Goal: Task Accomplishment & Management: Manage account settings

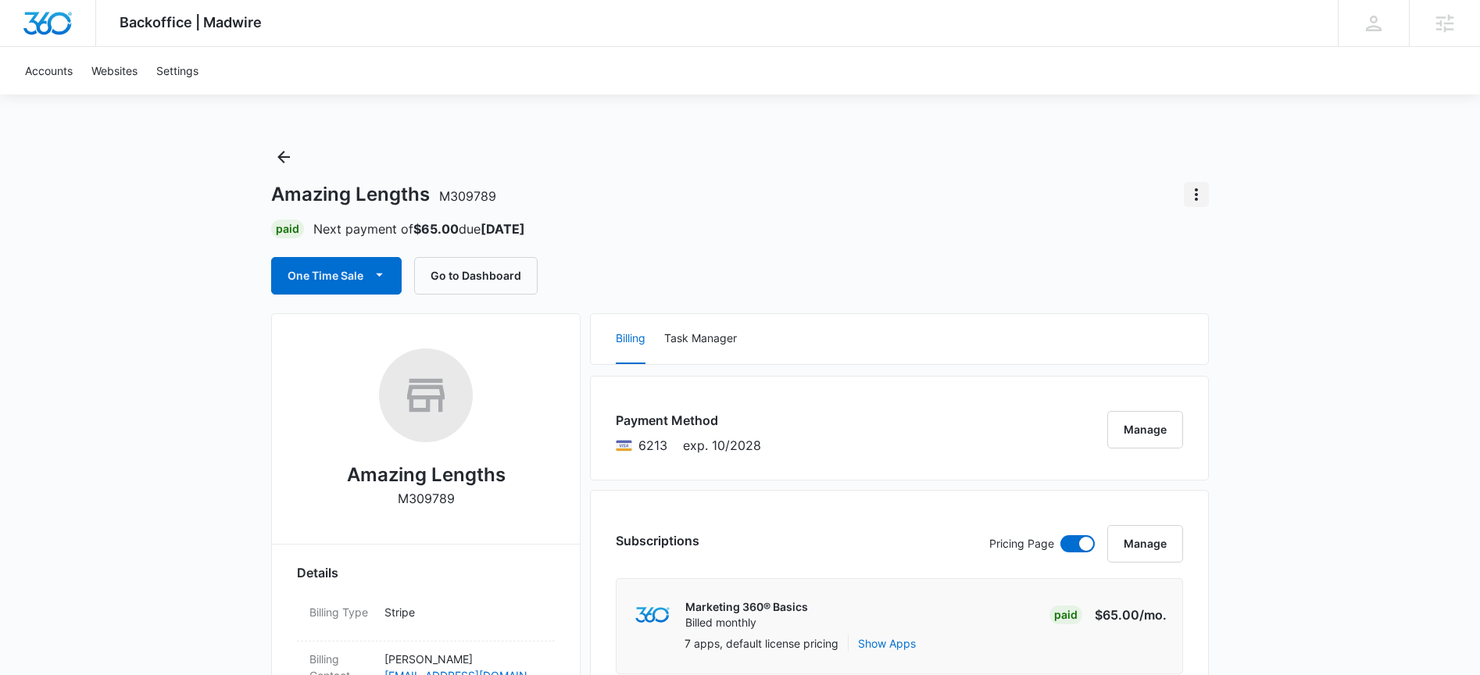
click at [1202, 194] on icon "Actions" at bounding box center [1196, 194] width 19 height 19
click at [1251, 245] on button "Close Account" at bounding box center [1249, 238] width 130 height 23
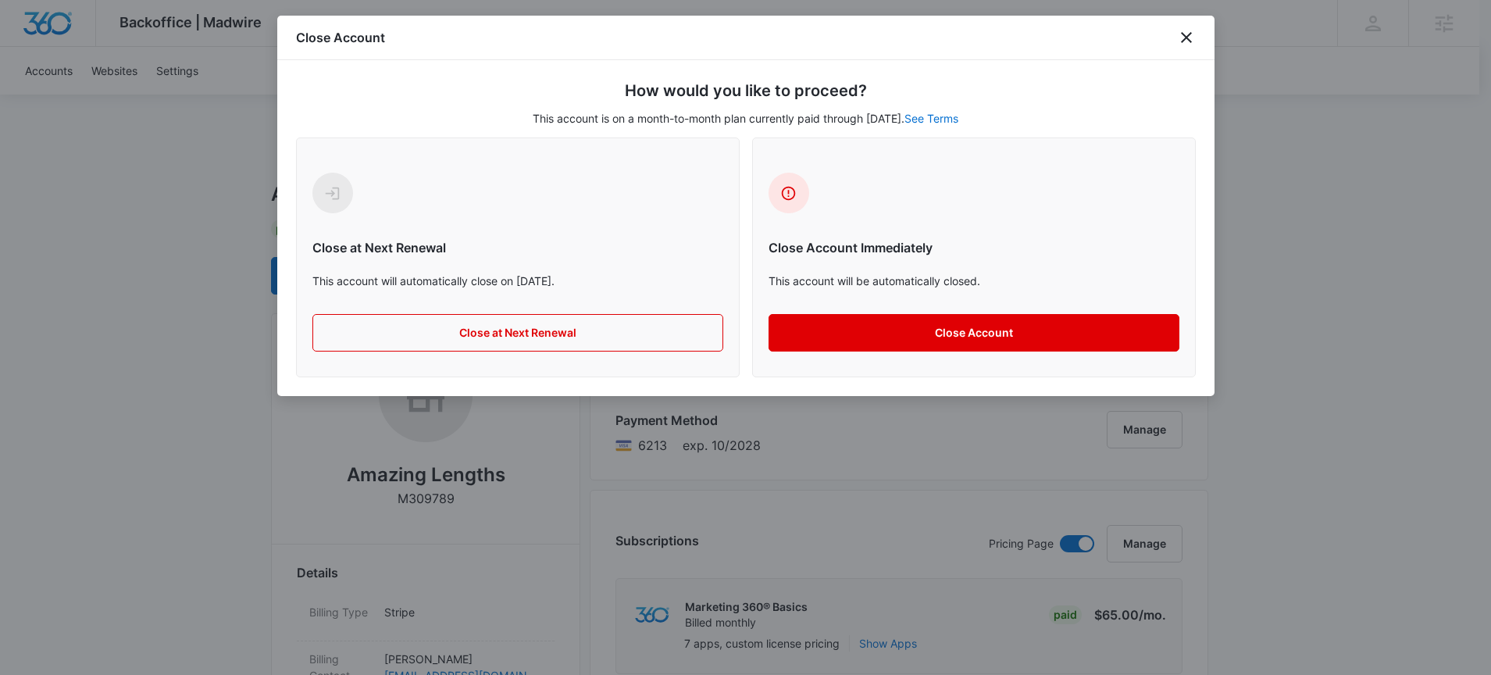
click at [960, 345] on button "Close Account" at bounding box center [974, 332] width 411 height 37
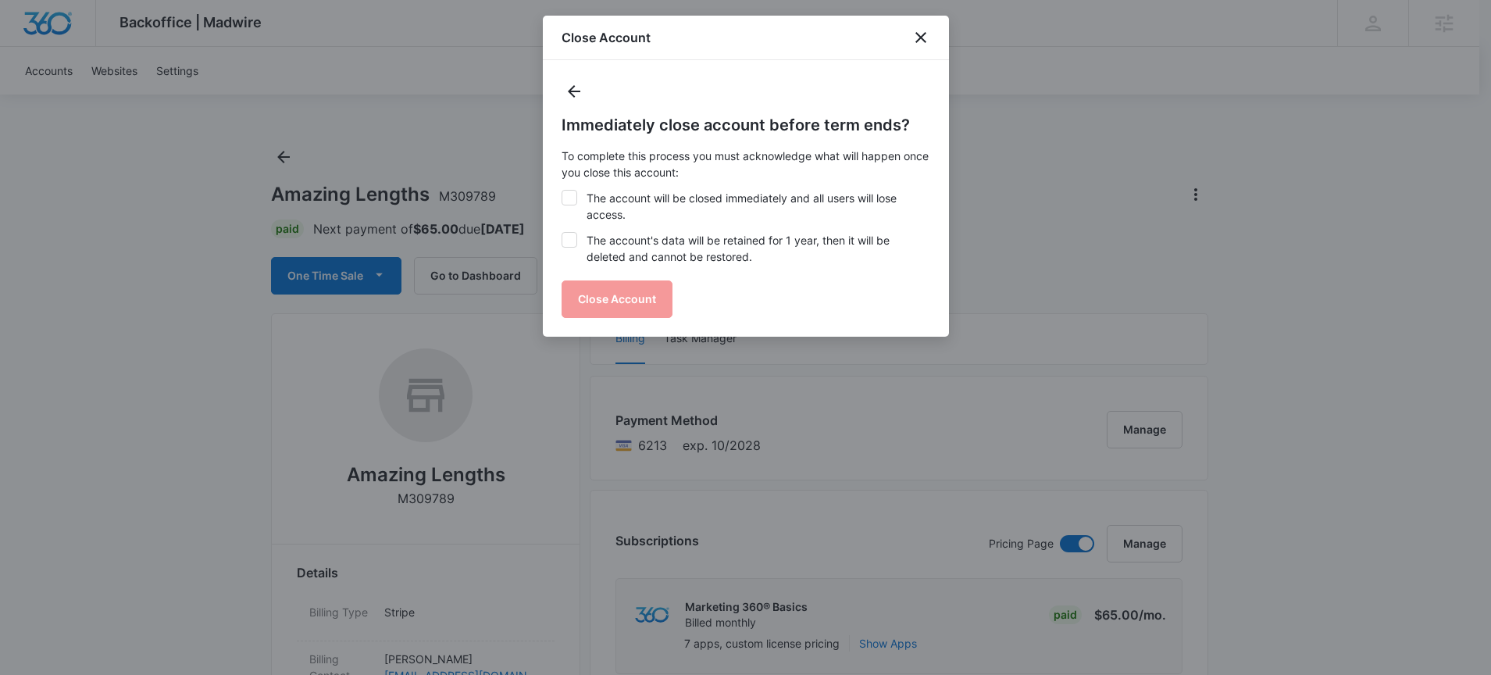
click at [684, 199] on label "The account will be closed immediately and all users will lose access." at bounding box center [746, 206] width 369 height 33
click at [562, 191] on input "The account will be closed immediately and all users will lose access." at bounding box center [562, 190] width 1 height 1
checkbox input "true"
click at [706, 252] on label "The account's data will be retained for 1 year, then it will be deleted and can…" at bounding box center [746, 248] width 369 height 33
click at [562, 233] on input "The account's data will be retained for 1 year, then it will be deleted and can…" at bounding box center [562, 232] width 1 height 1
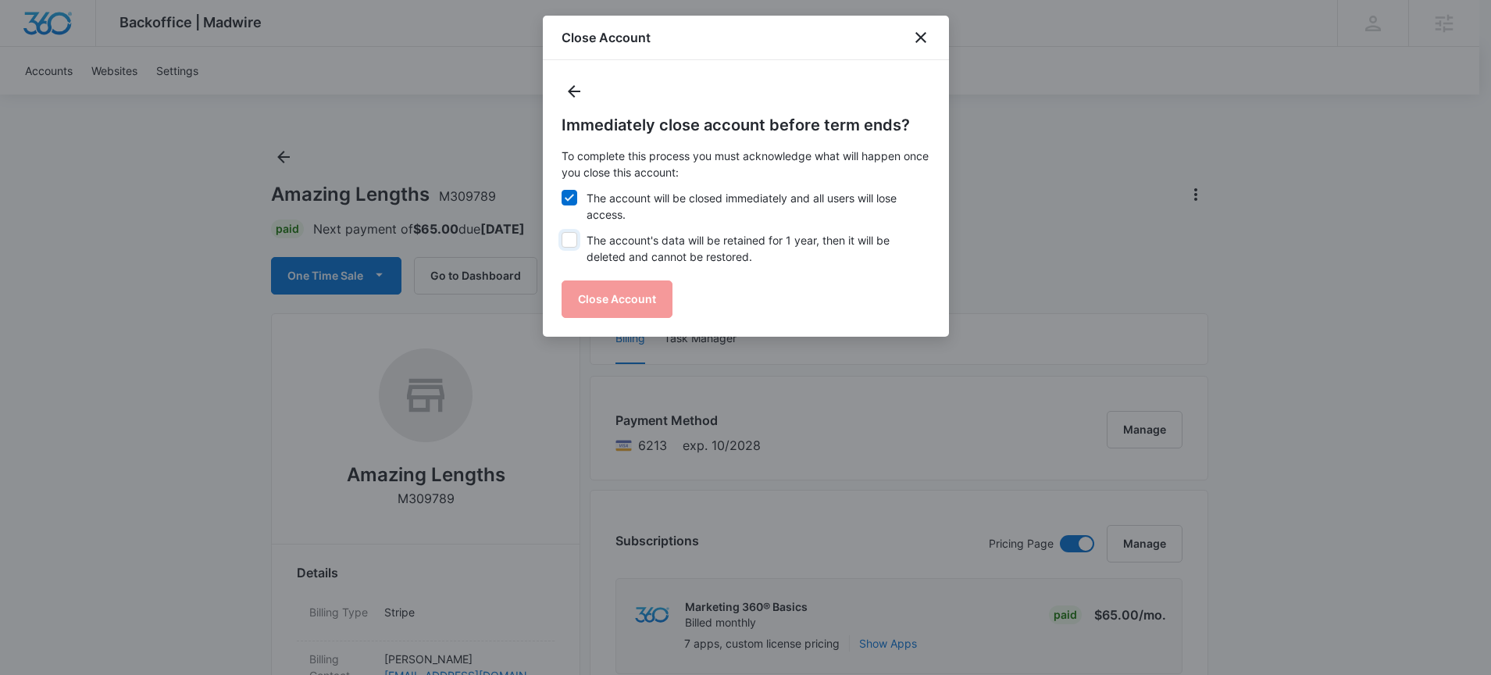
checkbox input "true"
click at [634, 296] on button "Close Account" at bounding box center [617, 298] width 111 height 37
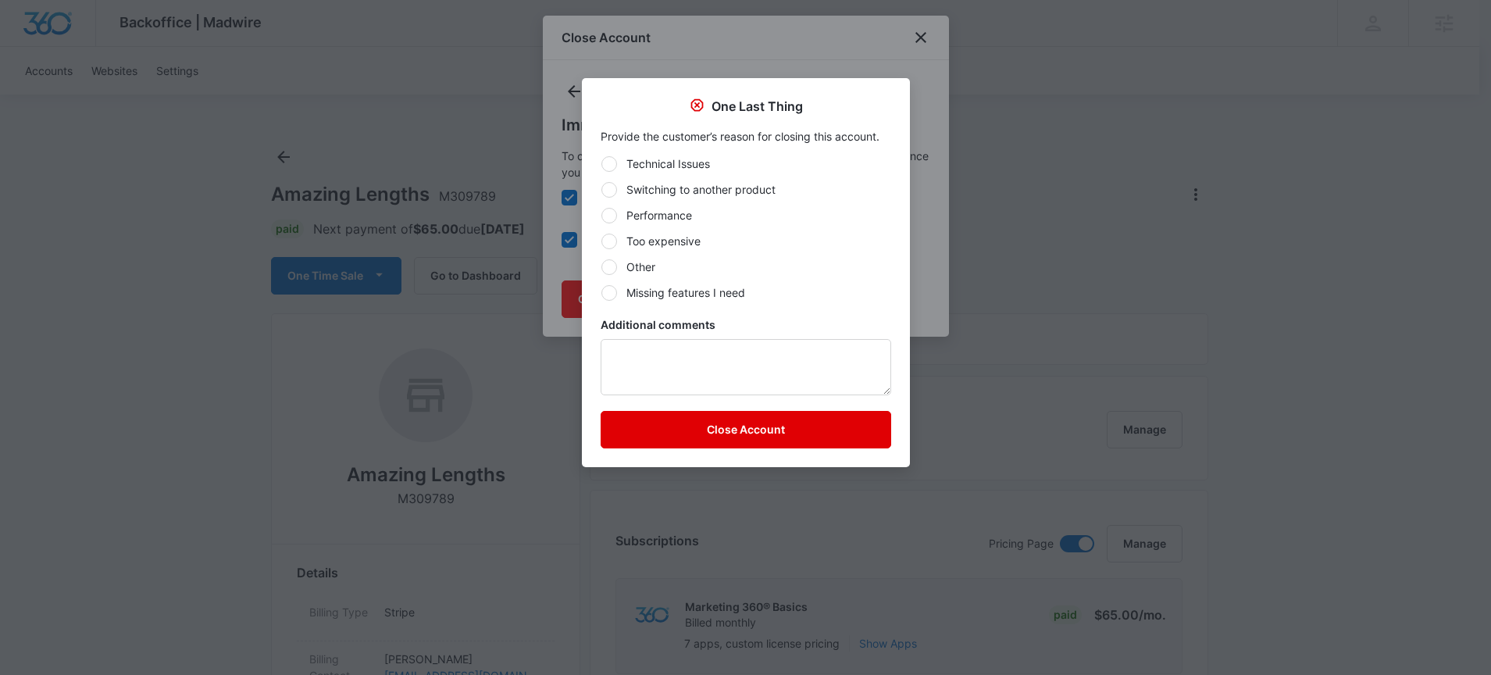
click at [773, 426] on button "Close Account" at bounding box center [746, 429] width 291 height 37
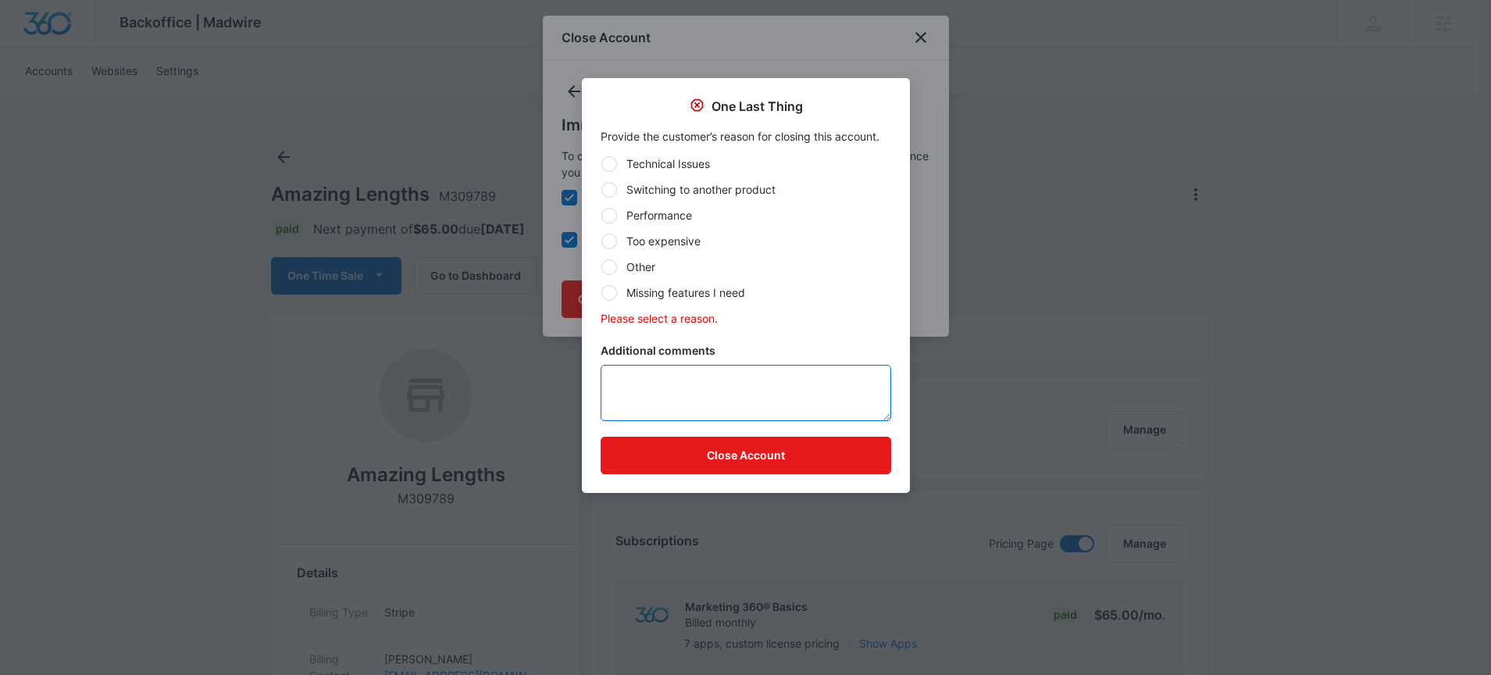
click at [740, 380] on textarea "Additional comments" at bounding box center [746, 393] width 291 height 56
click at [762, 461] on button "Close Account" at bounding box center [746, 455] width 291 height 37
click at [654, 273] on label "Other" at bounding box center [746, 267] width 291 height 16
click at [602, 267] on input "Other" at bounding box center [601, 266] width 1 height 1
radio input "true"
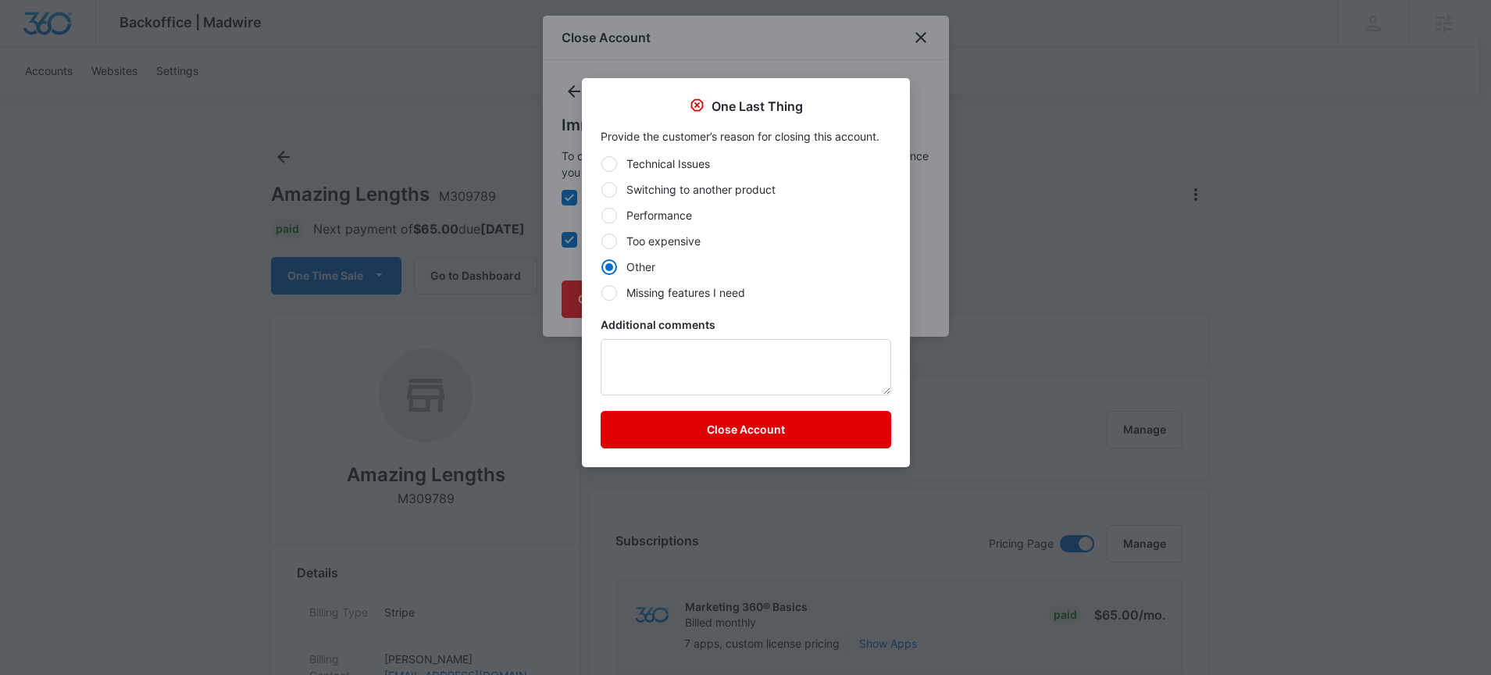
click at [770, 429] on button "Close Account" at bounding box center [746, 429] width 291 height 37
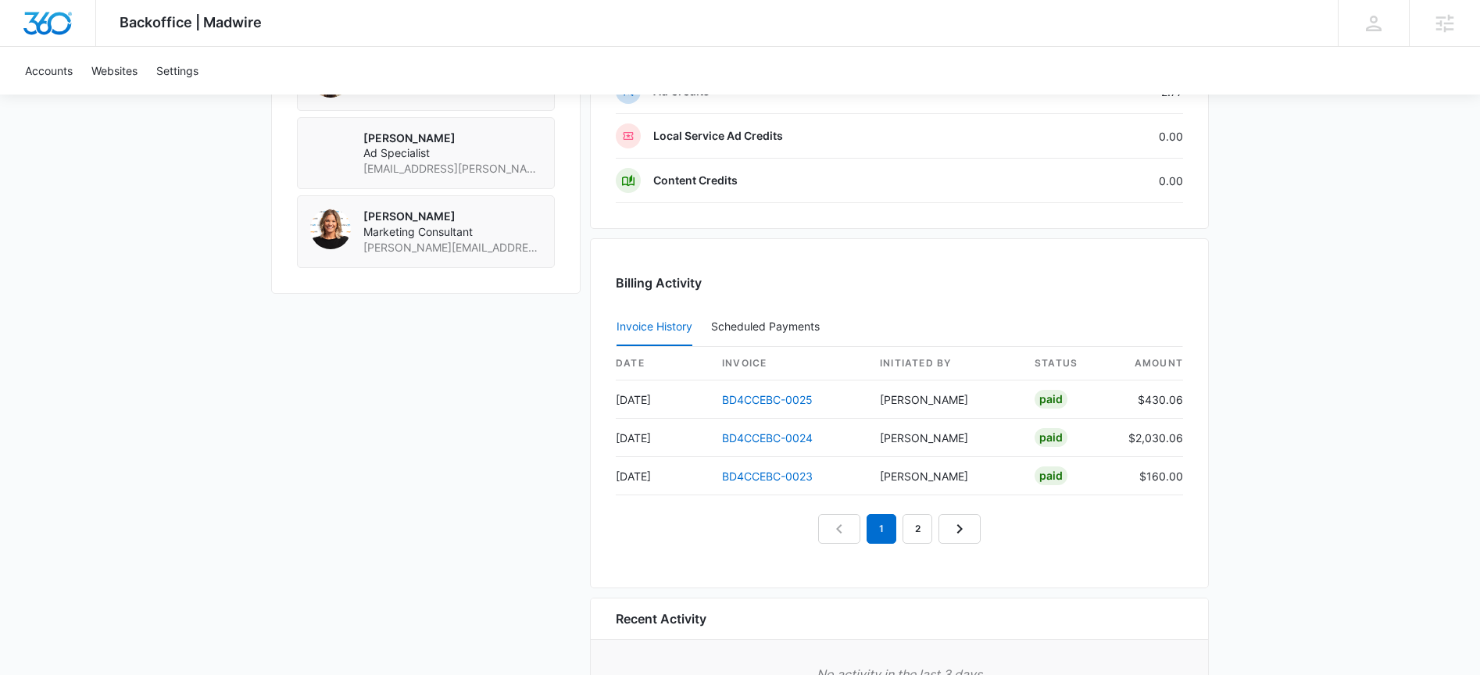
scroll to position [1404, 0]
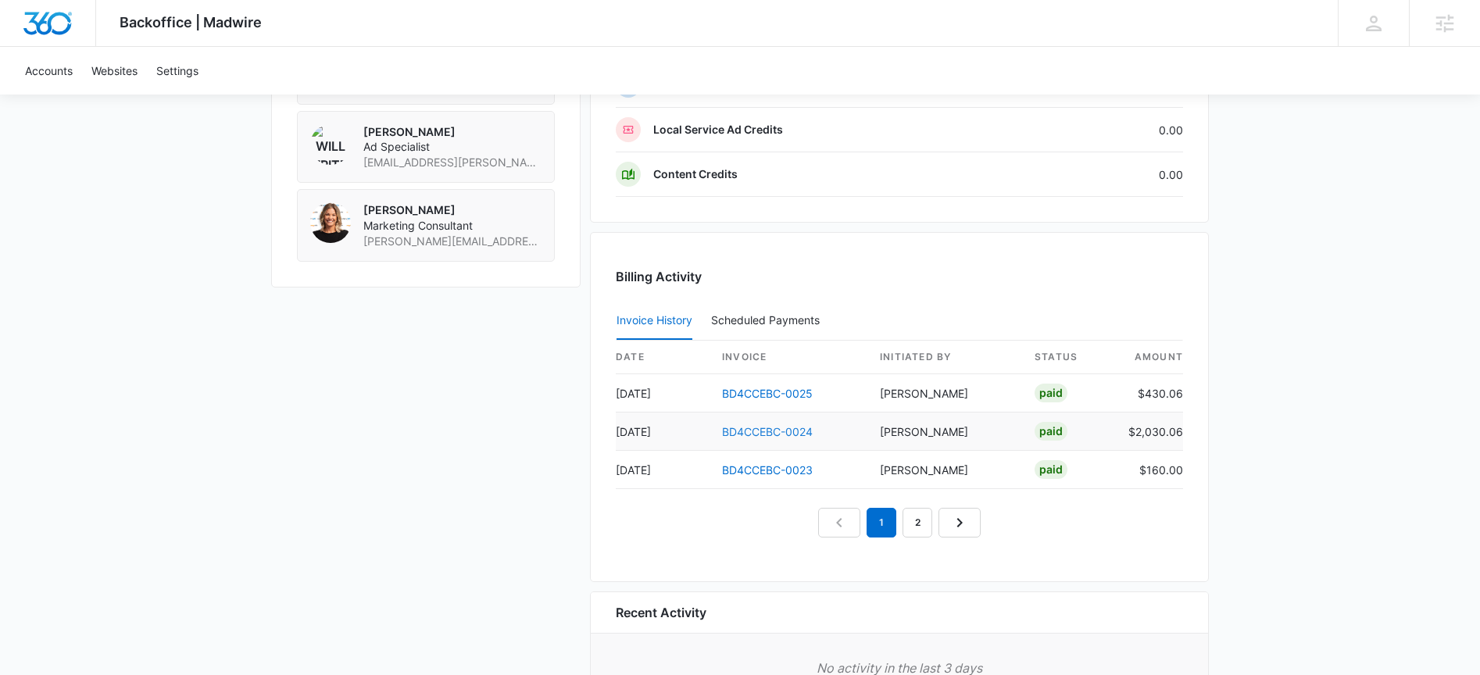
click at [786, 432] on link "BD4CCEBC-0024" at bounding box center [767, 431] width 91 height 13
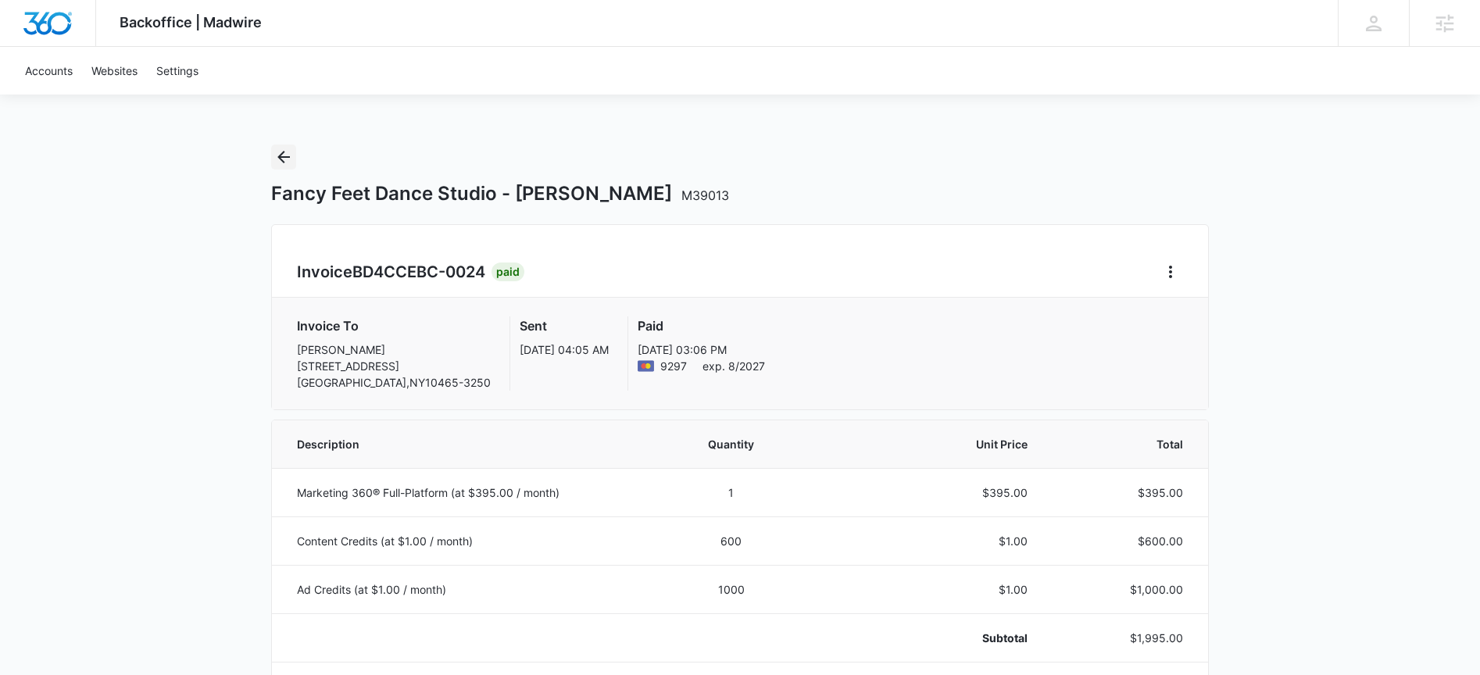
click at [280, 152] on icon "Back" at bounding box center [283, 157] width 19 height 19
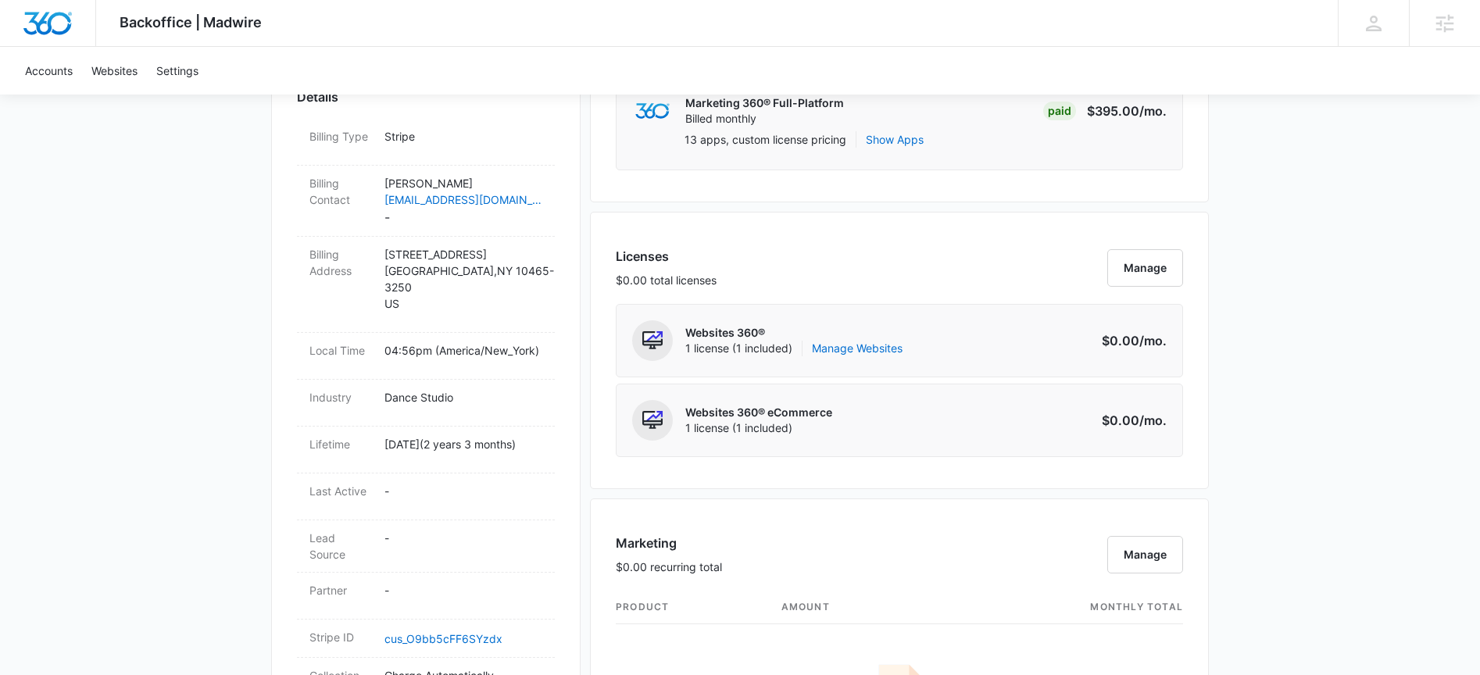
scroll to position [898, 0]
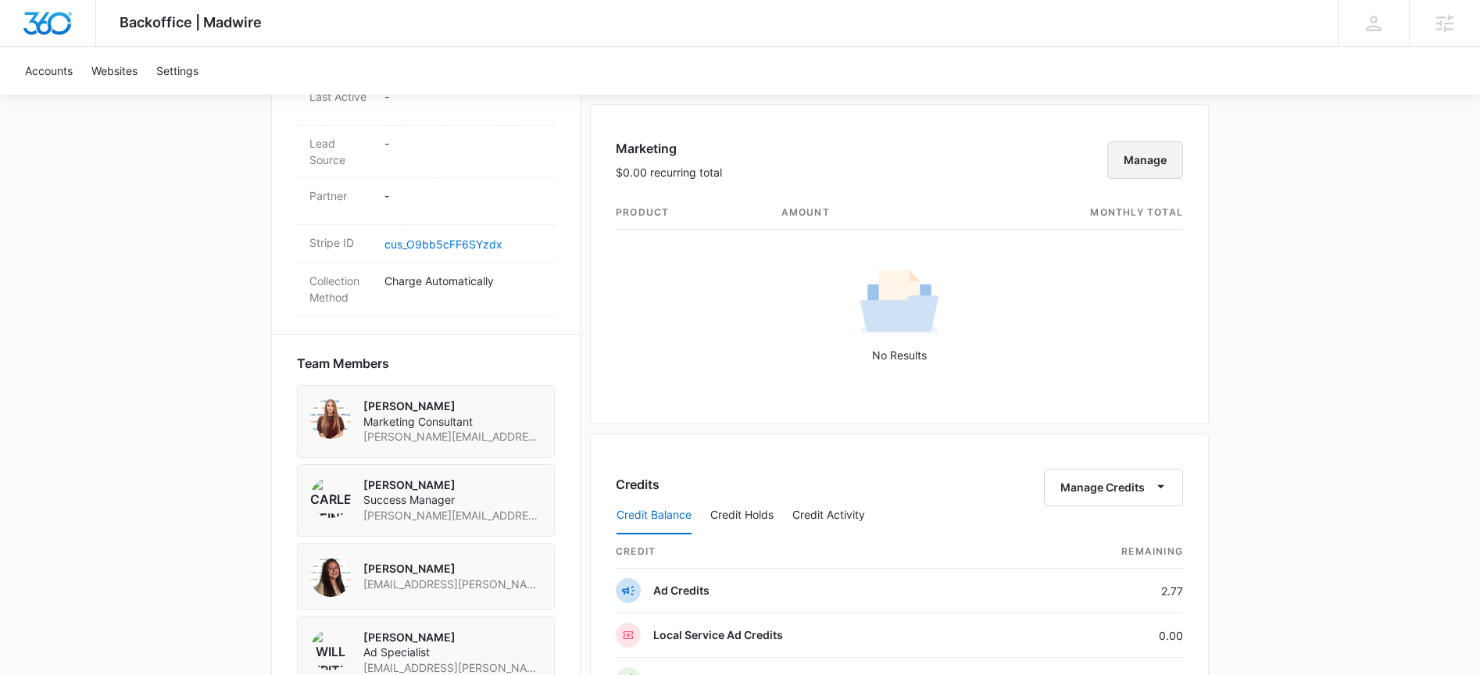
click at [1137, 166] on button "Manage" at bounding box center [1145, 159] width 76 height 37
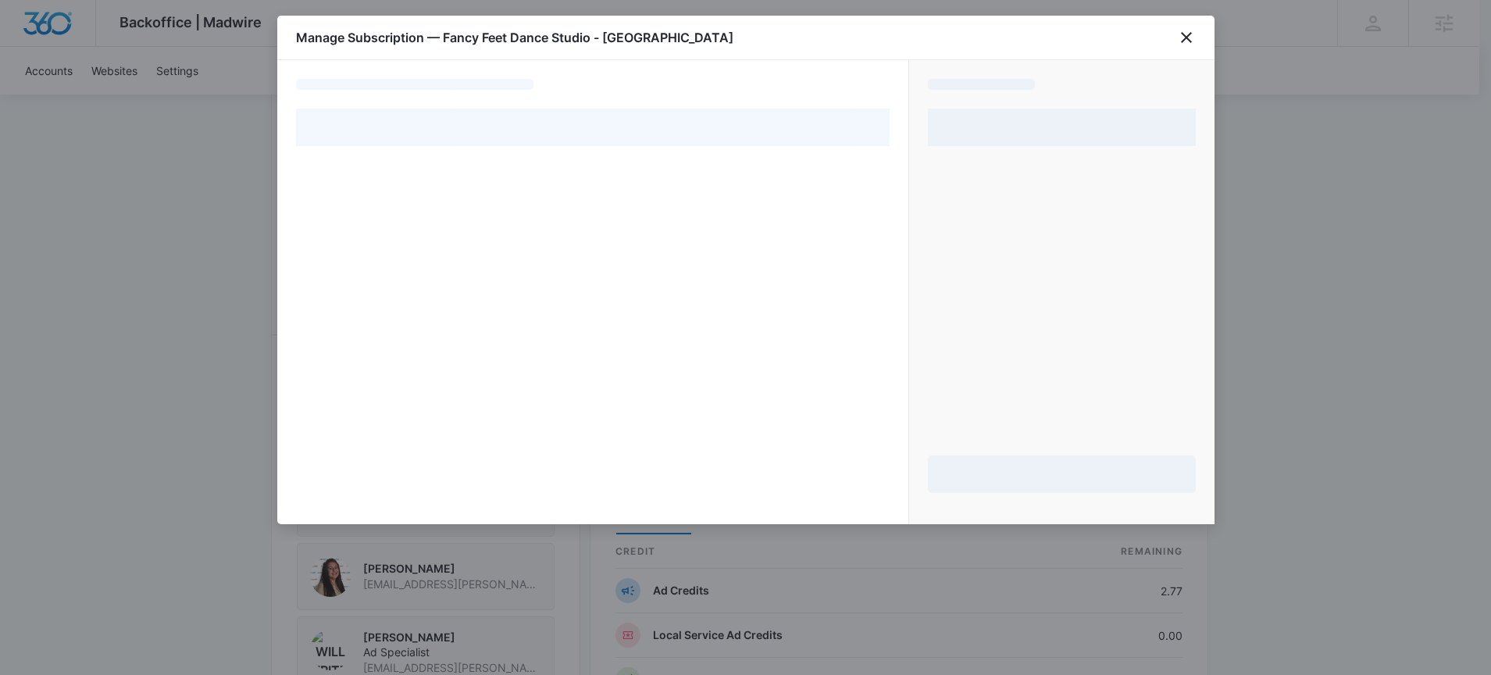
select select "pm_1PAvoTA4n8RTgNjUqyYByNrF"
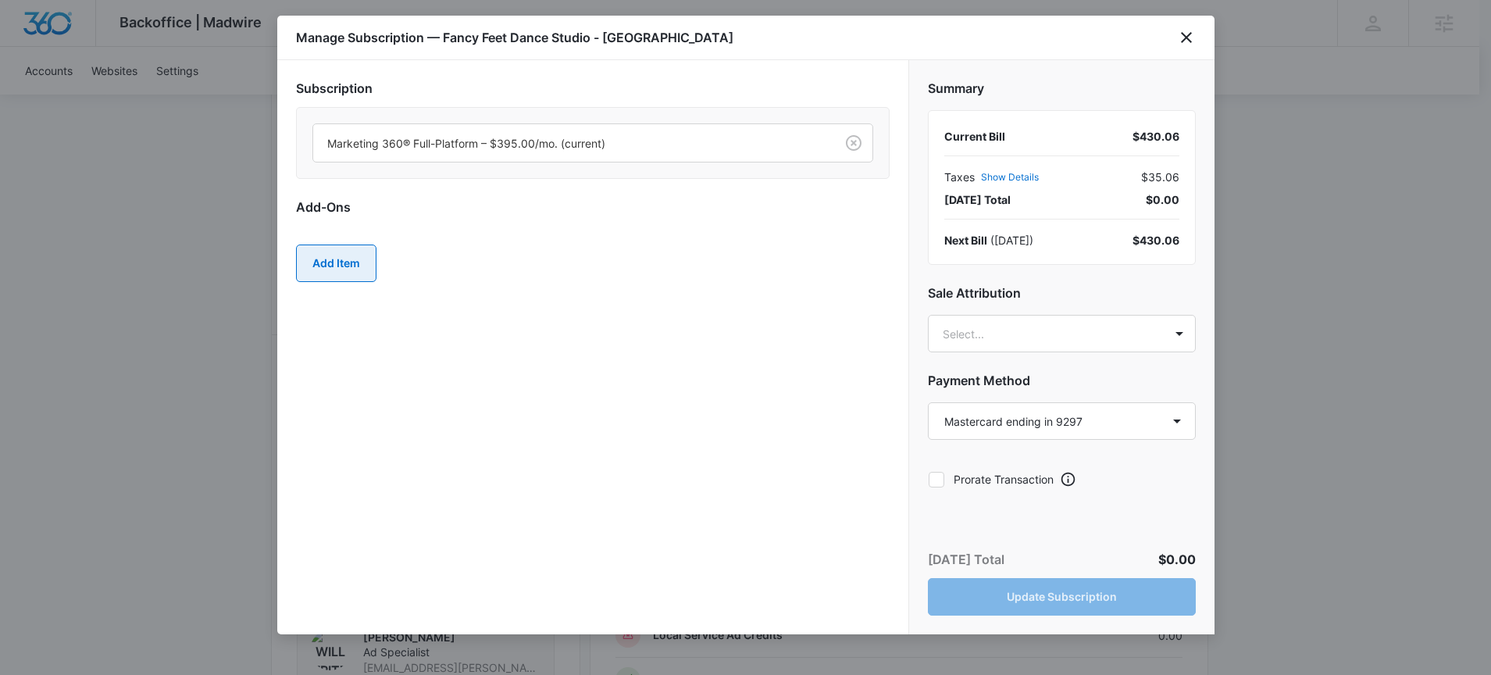
click at [343, 267] on button "Add Item" at bounding box center [336, 263] width 80 height 37
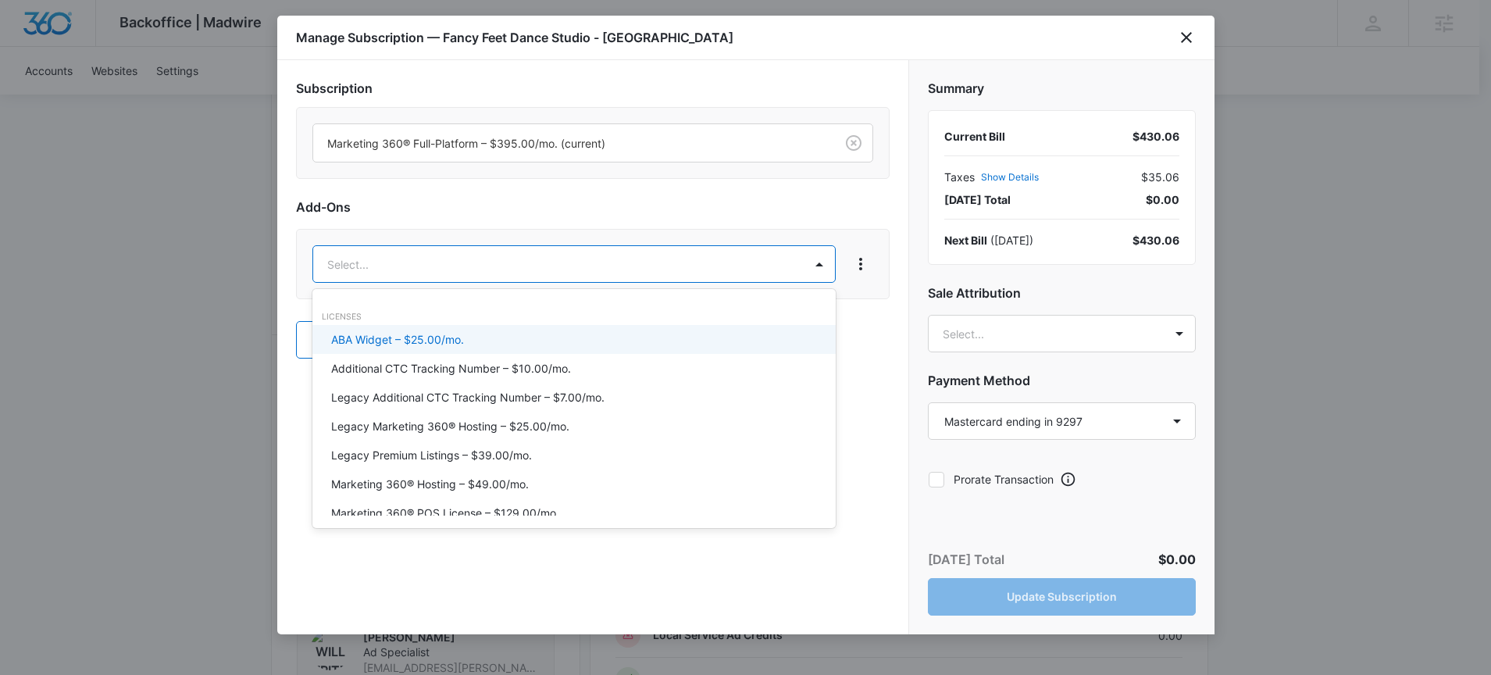
click at [407, 271] on body "Backoffice | Madwire Apps Settings CH Carlee Heinmiller carlee.heinmiller@madwi…" at bounding box center [745, 194] width 1491 height 2185
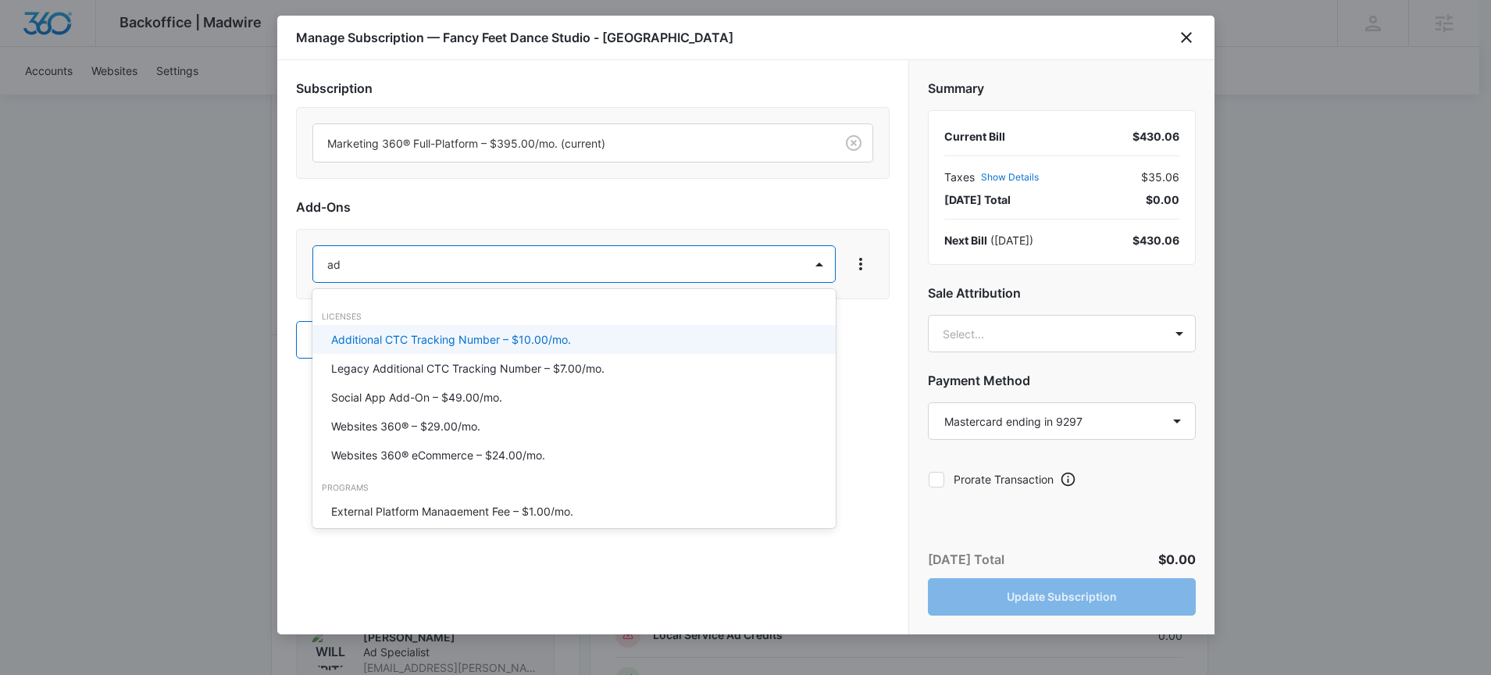
type input "ad c"
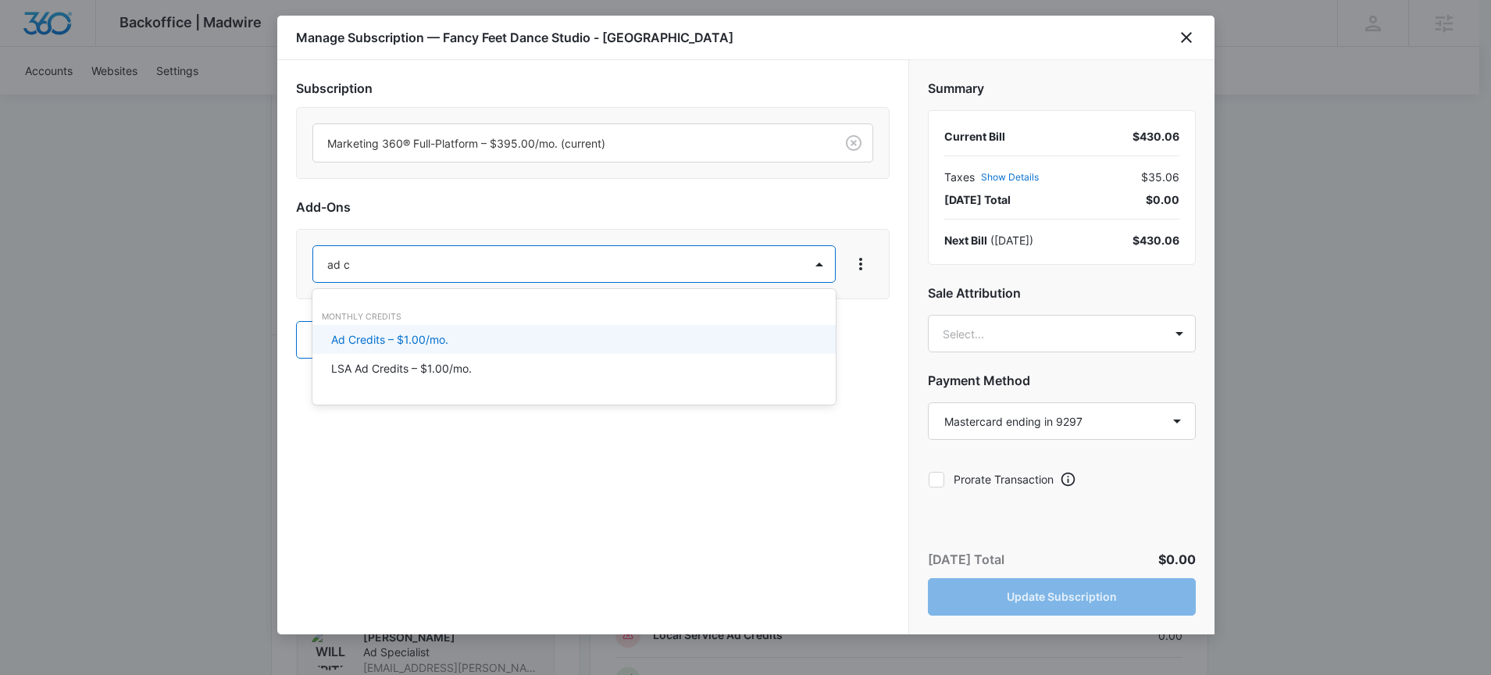
click at [434, 344] on p "Ad Credits – $1.00/mo." at bounding box center [389, 339] width 117 height 16
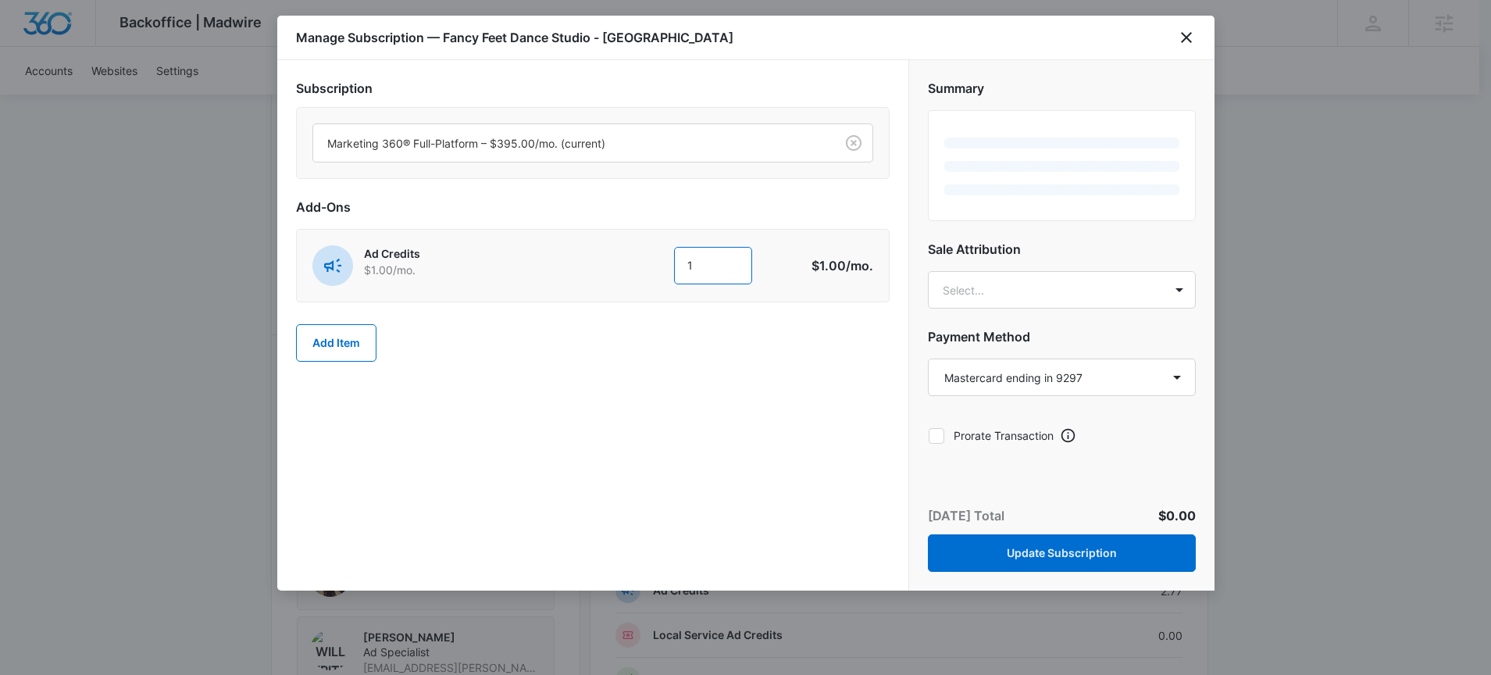
click at [692, 265] on input "1" at bounding box center [713, 265] width 78 height 37
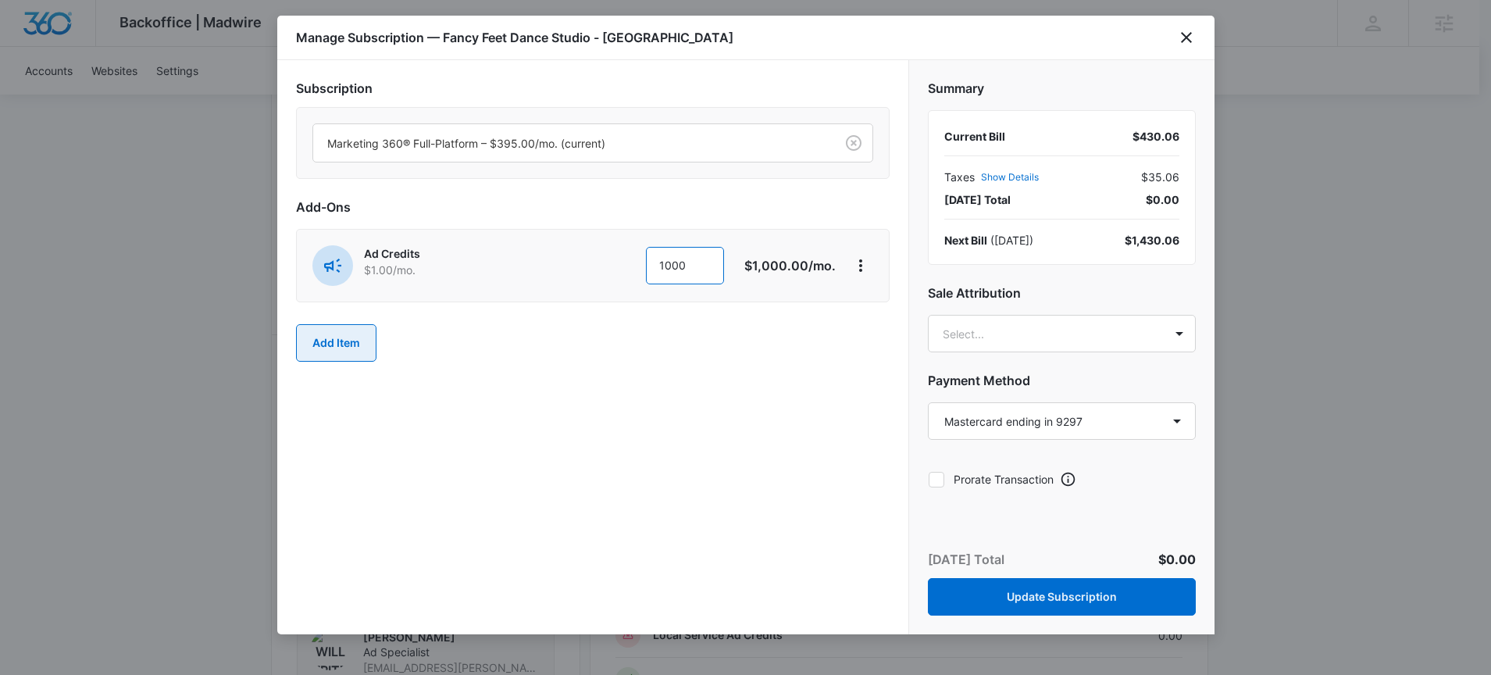
type input "1000"
click at [313, 347] on button "Add Item" at bounding box center [336, 342] width 80 height 37
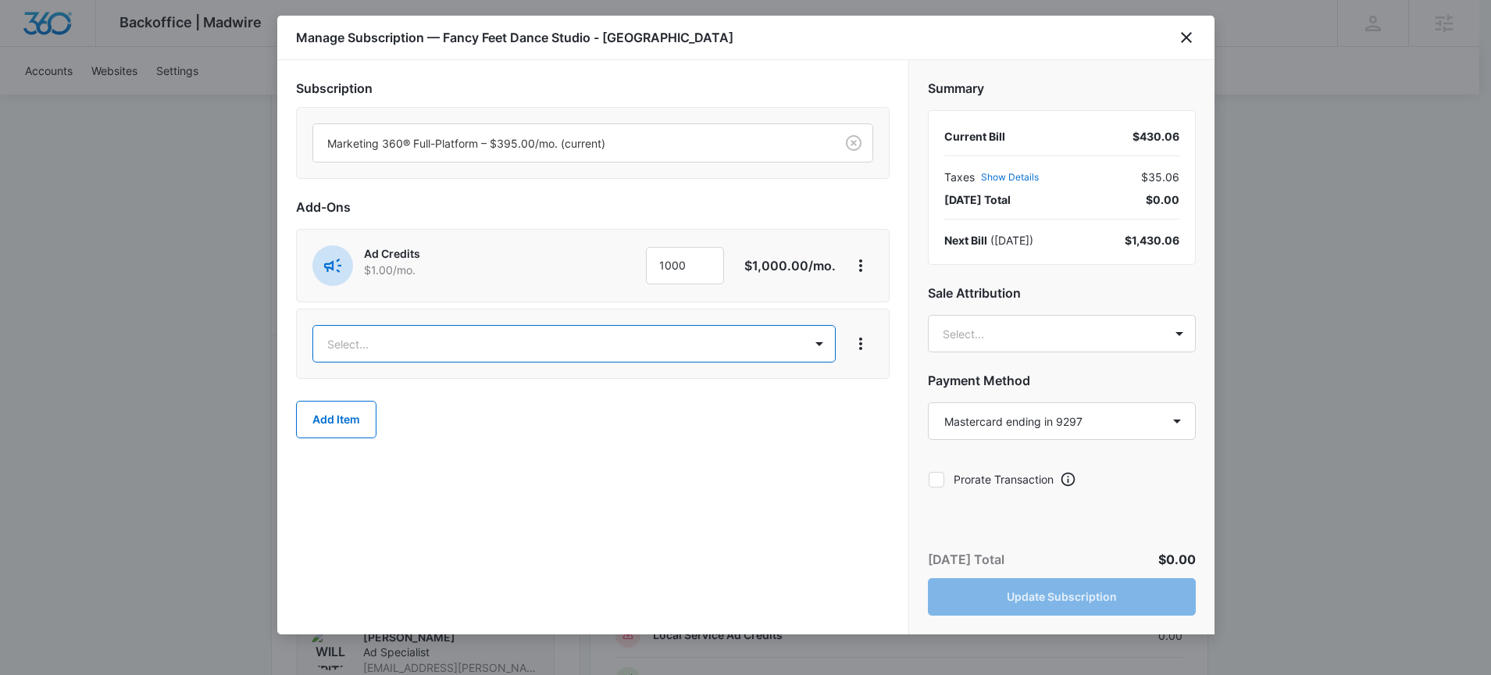
click at [358, 346] on body "Backoffice | Madwire Apps Settings CH Carlee Heinmiller carlee.heinmiller@madwi…" at bounding box center [745, 194] width 1491 height 2185
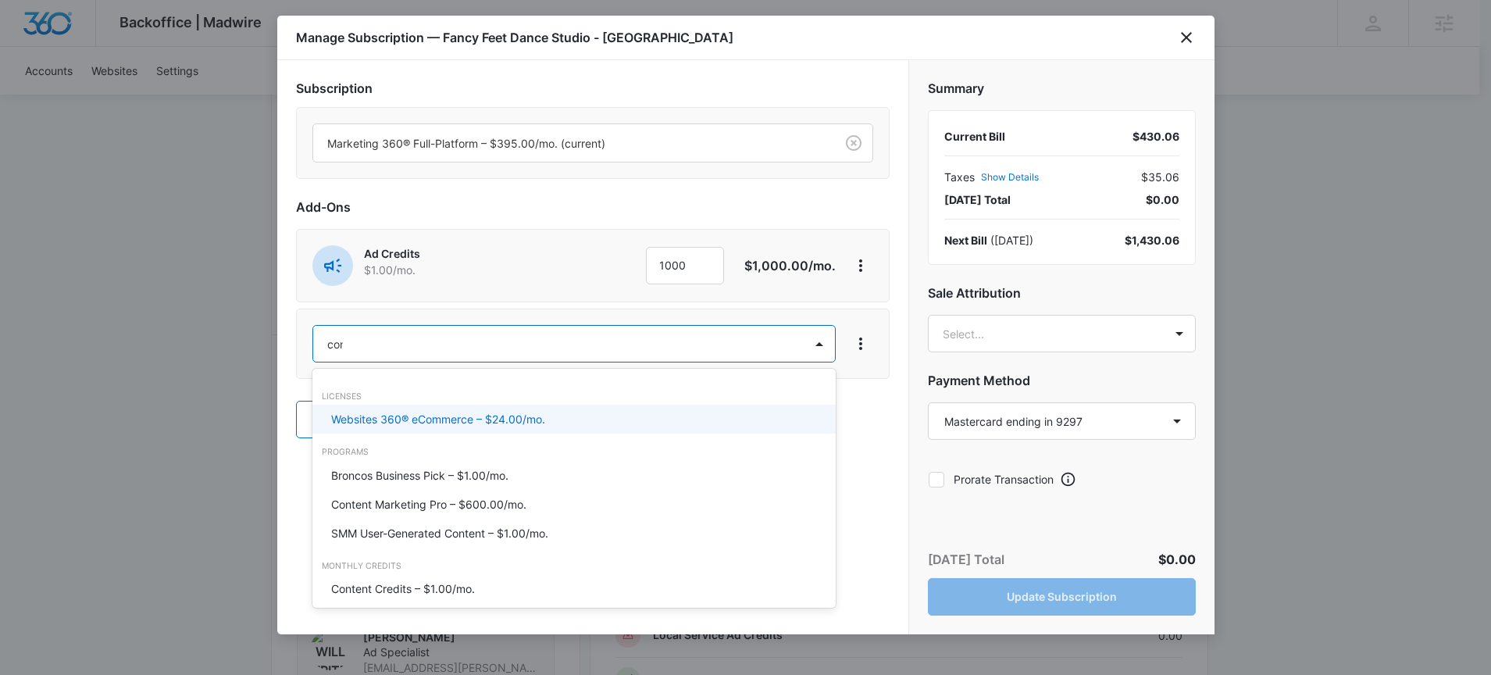
type input "conte"
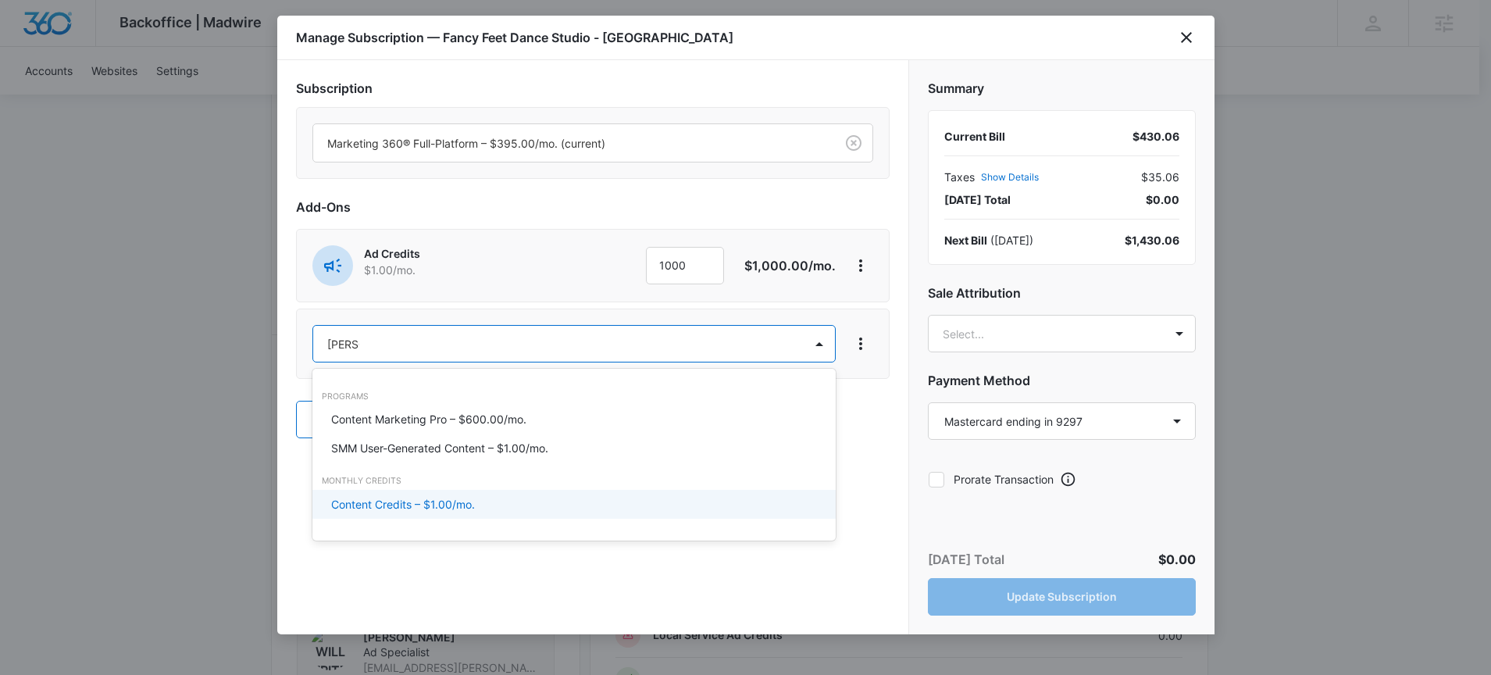
click at [433, 519] on div "Monthly Credits Content Credits – $1.00/mo." at bounding box center [573, 496] width 523 height 55
click at [448, 509] on p "Content Credits – $1.00/mo." at bounding box center [403, 504] width 144 height 16
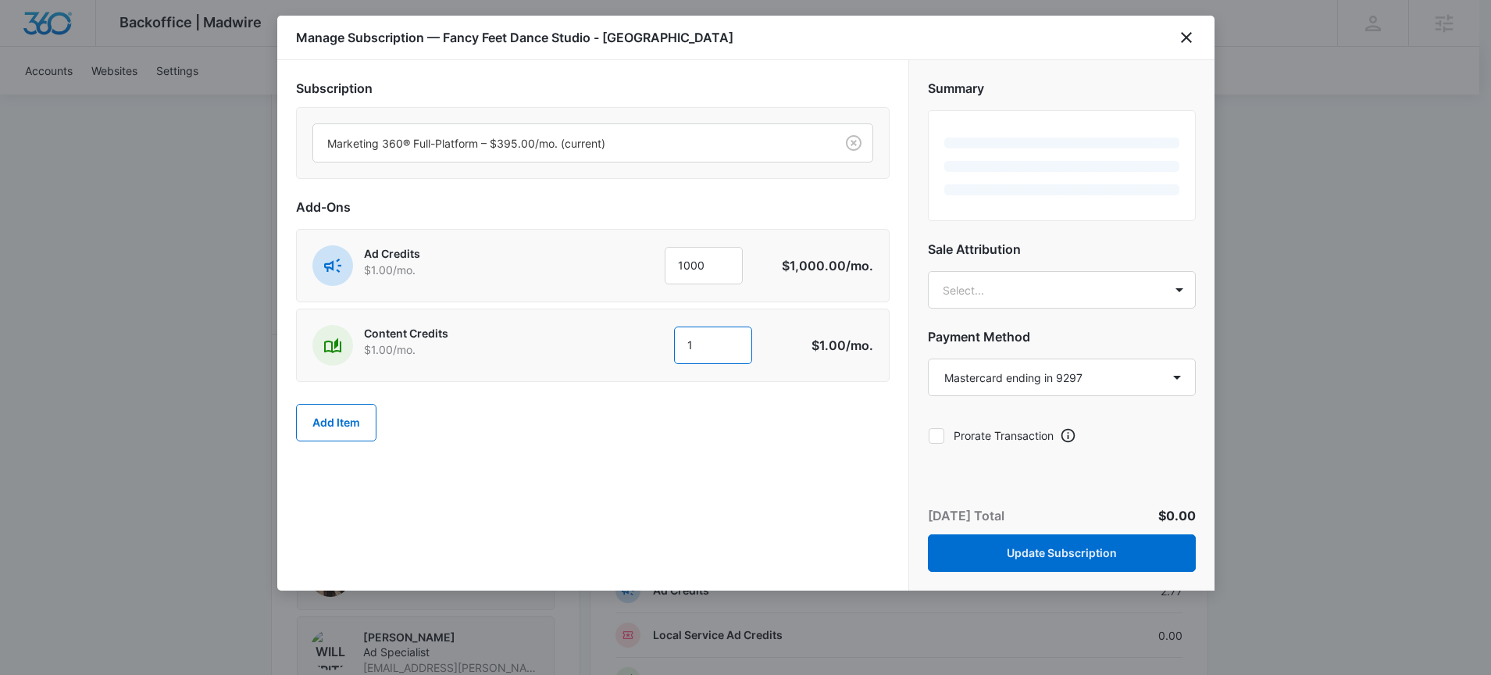
click at [709, 352] on input "1" at bounding box center [713, 345] width 78 height 37
type input "600"
click at [713, 453] on div "Add Item" at bounding box center [593, 422] width 594 height 69
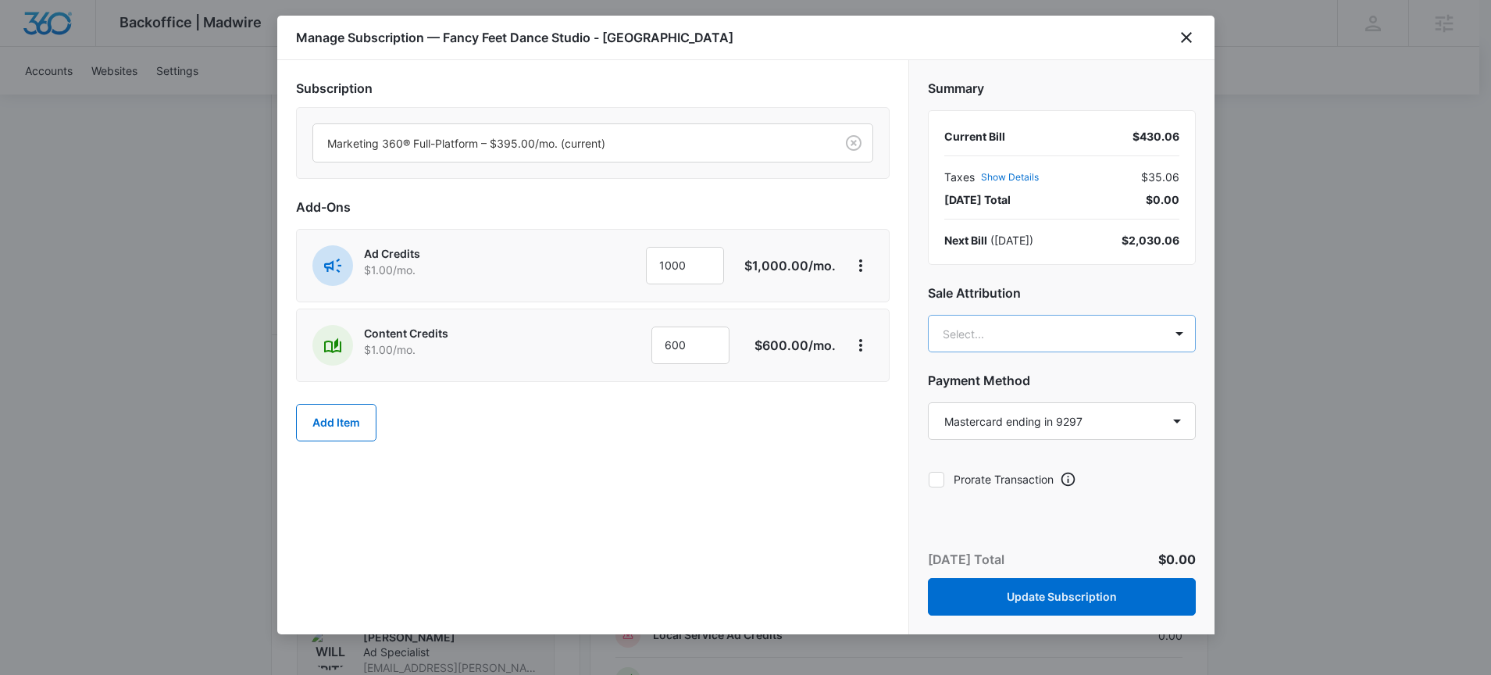
click at [1051, 338] on body "Backoffice | Madwire Apps Settings CH Carlee Heinmiller carlee.heinmiller@madwi…" at bounding box center [745, 194] width 1491 height 2185
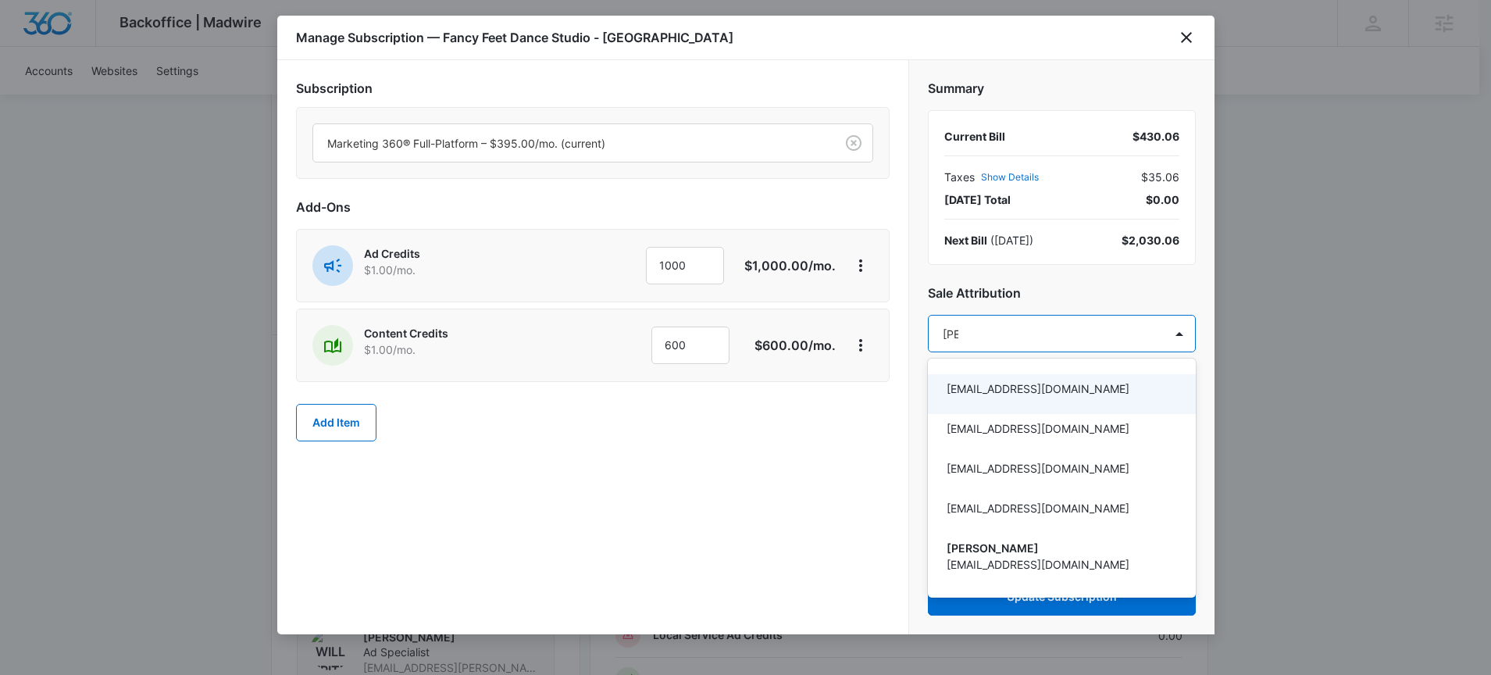
type input "carle"
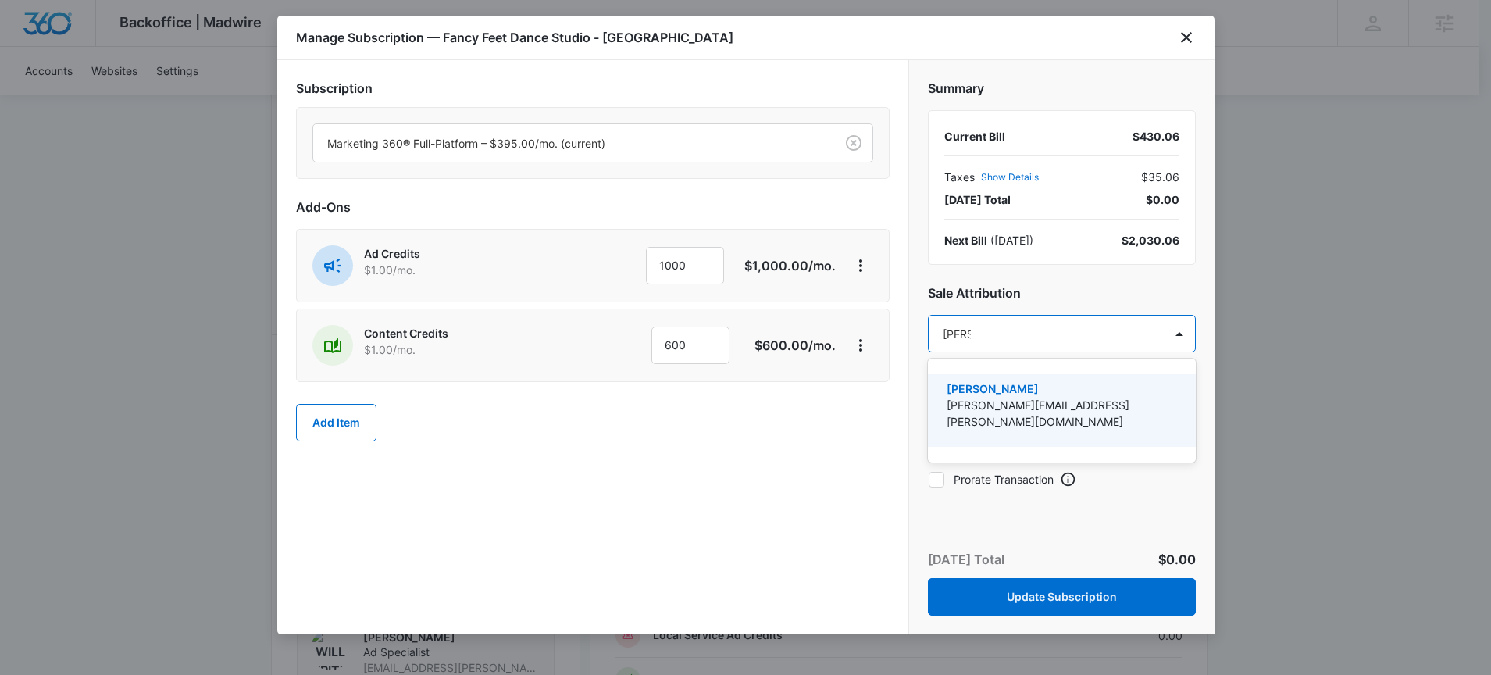
click at [1072, 409] on p "carlee.heinmiller@madwire.com" at bounding box center [1060, 413] width 227 height 33
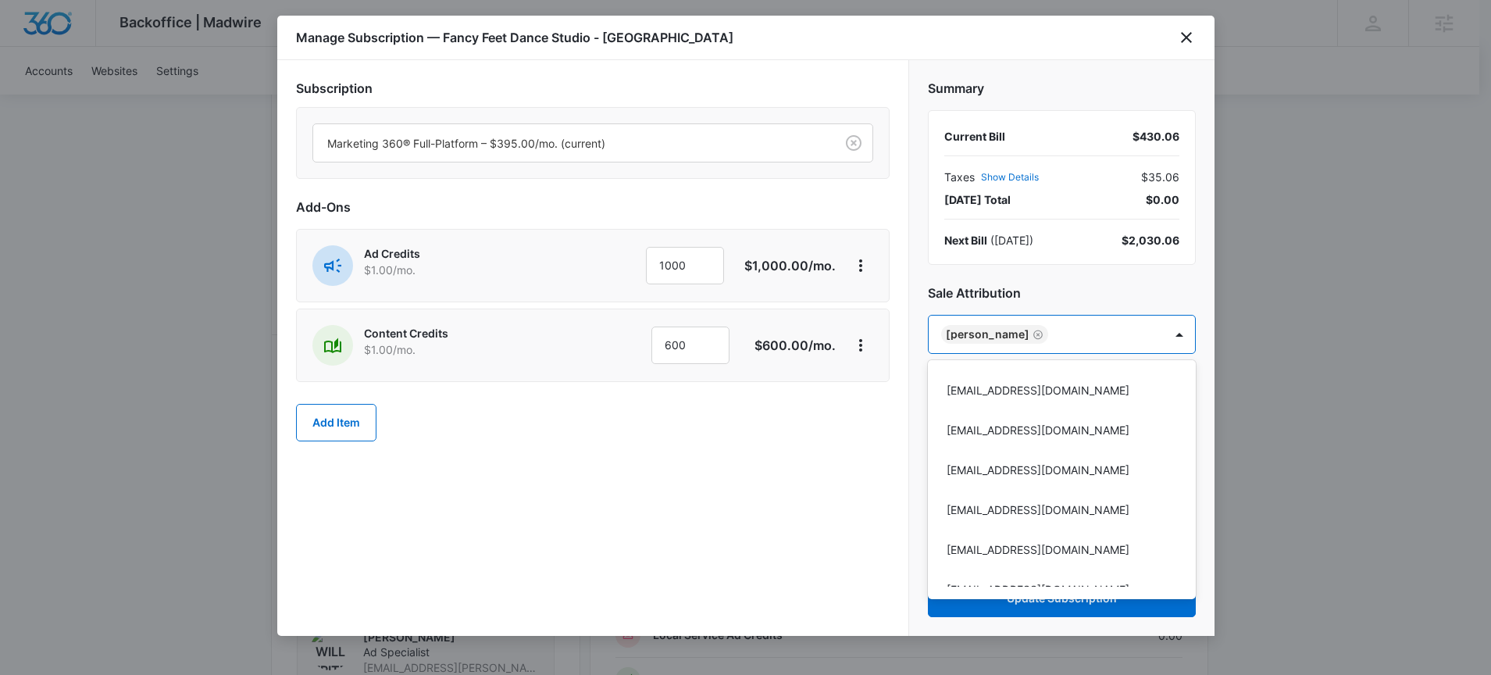
click at [864, 484] on div at bounding box center [745, 337] width 1491 height 675
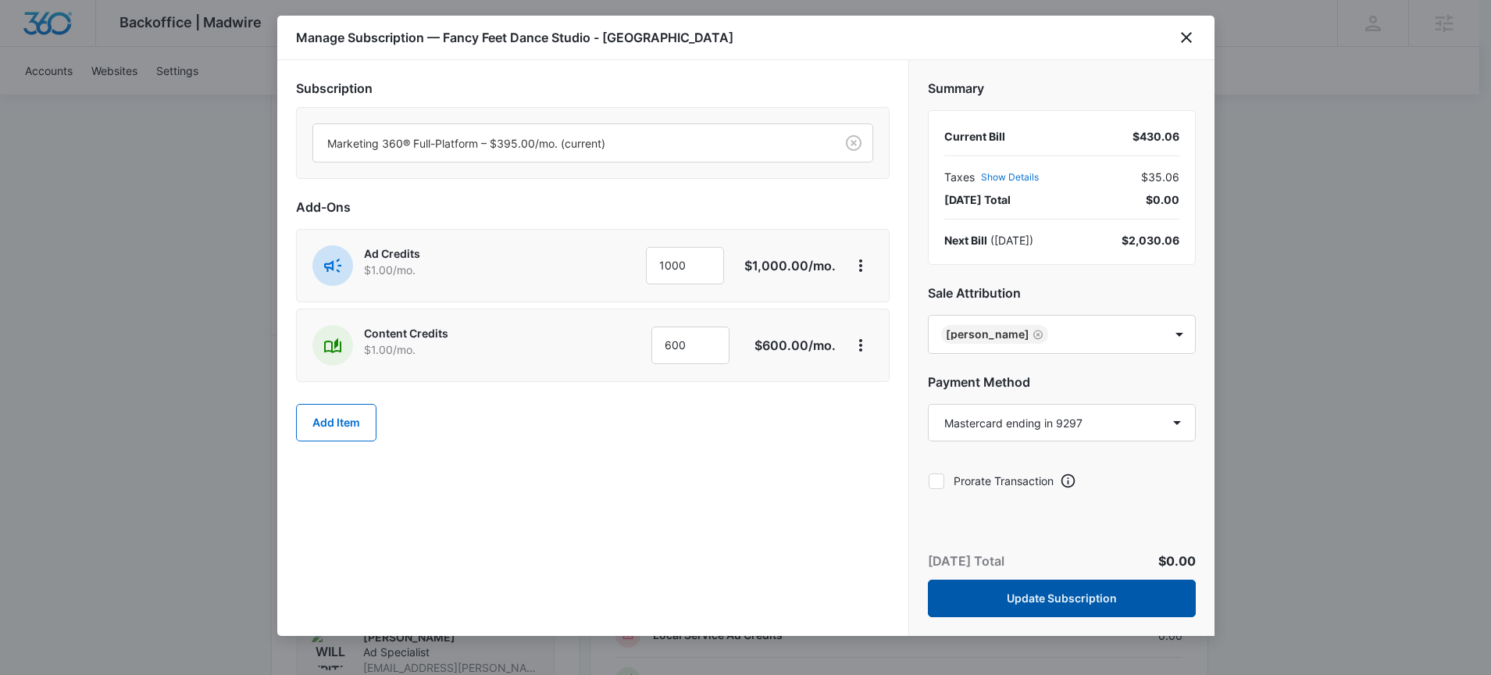
click at [1068, 598] on button "Update Subscription" at bounding box center [1062, 598] width 268 height 37
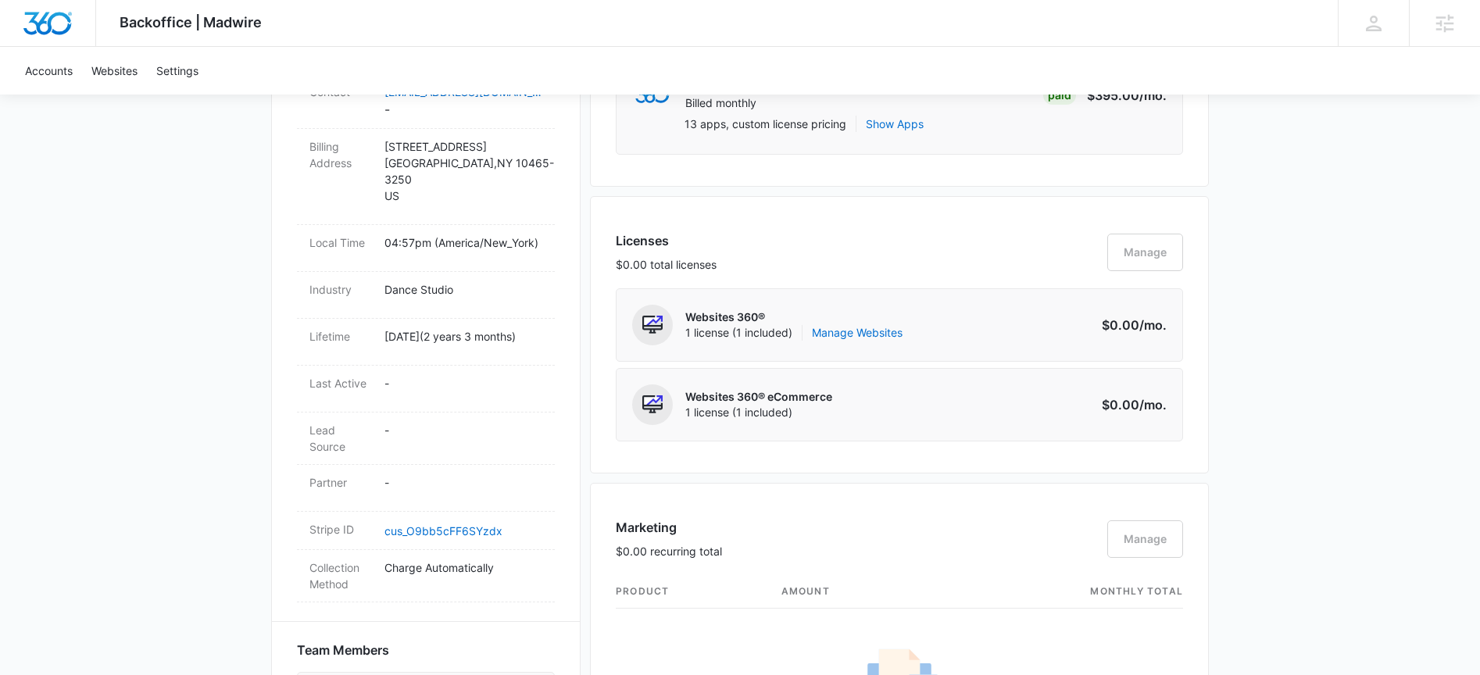
scroll to position [0, 0]
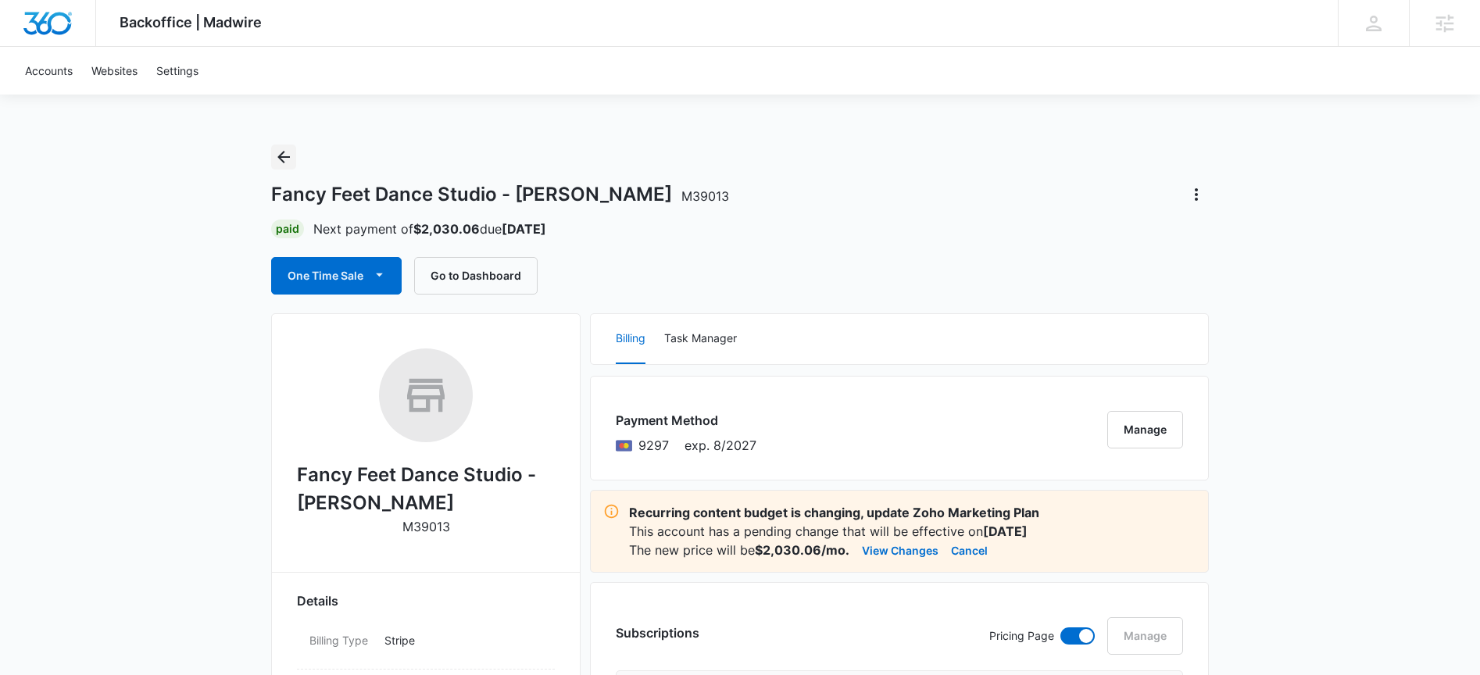
click at [286, 156] on icon "Back" at bounding box center [283, 157] width 12 height 12
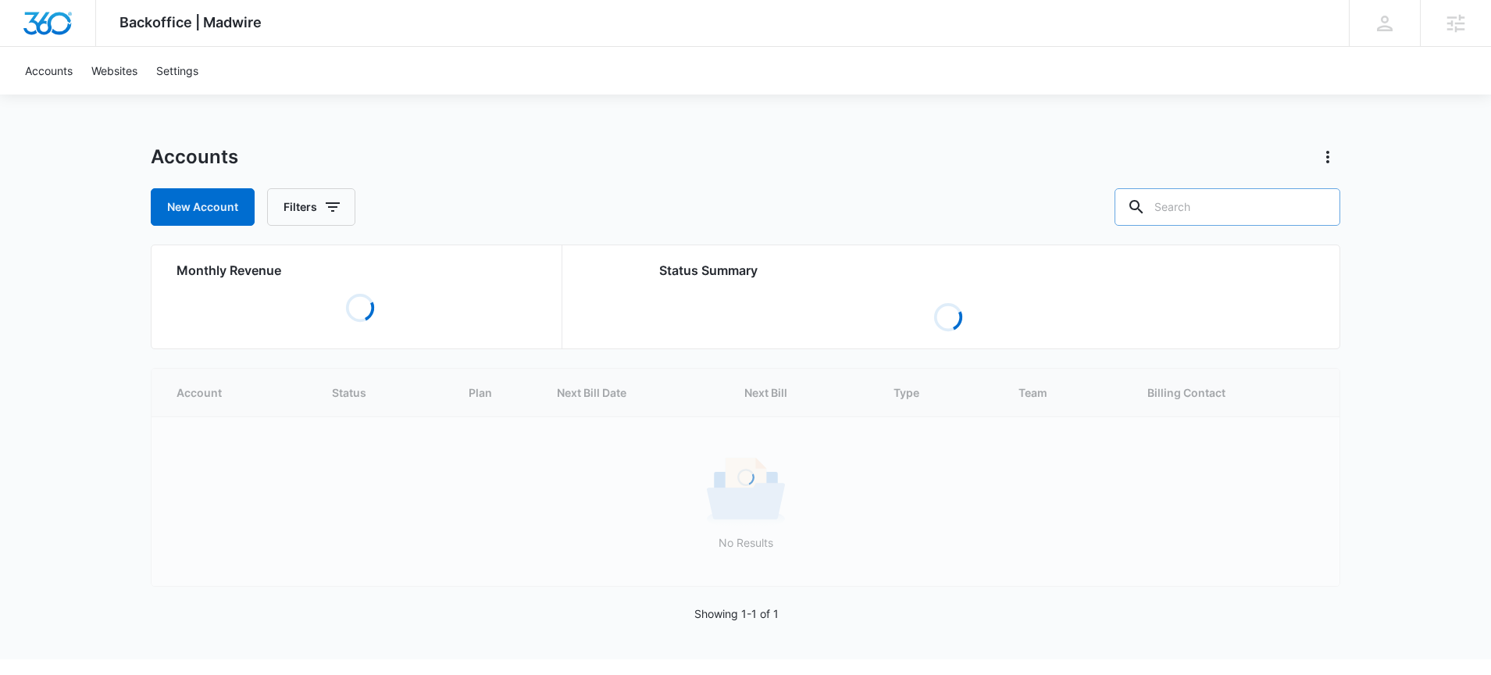
click at [1257, 211] on input "text" at bounding box center [1228, 206] width 226 height 37
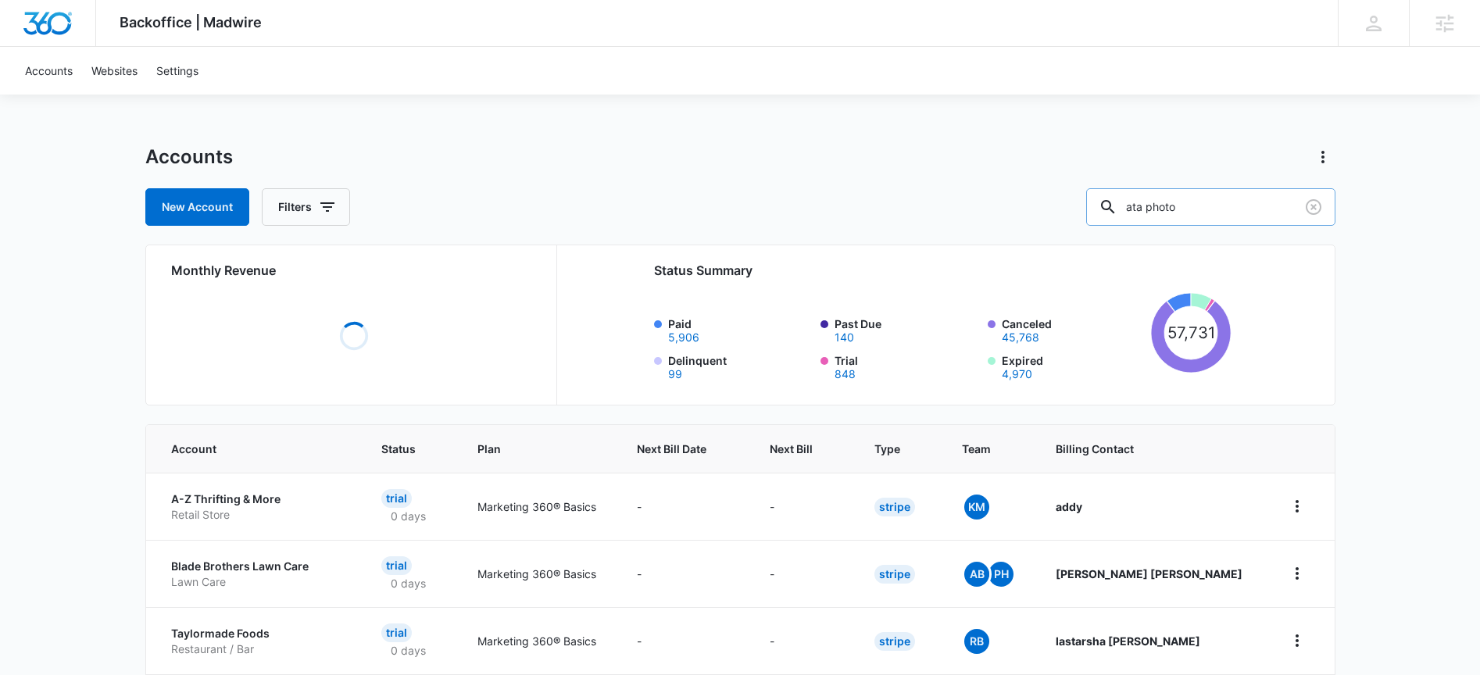
type input "ata photo"
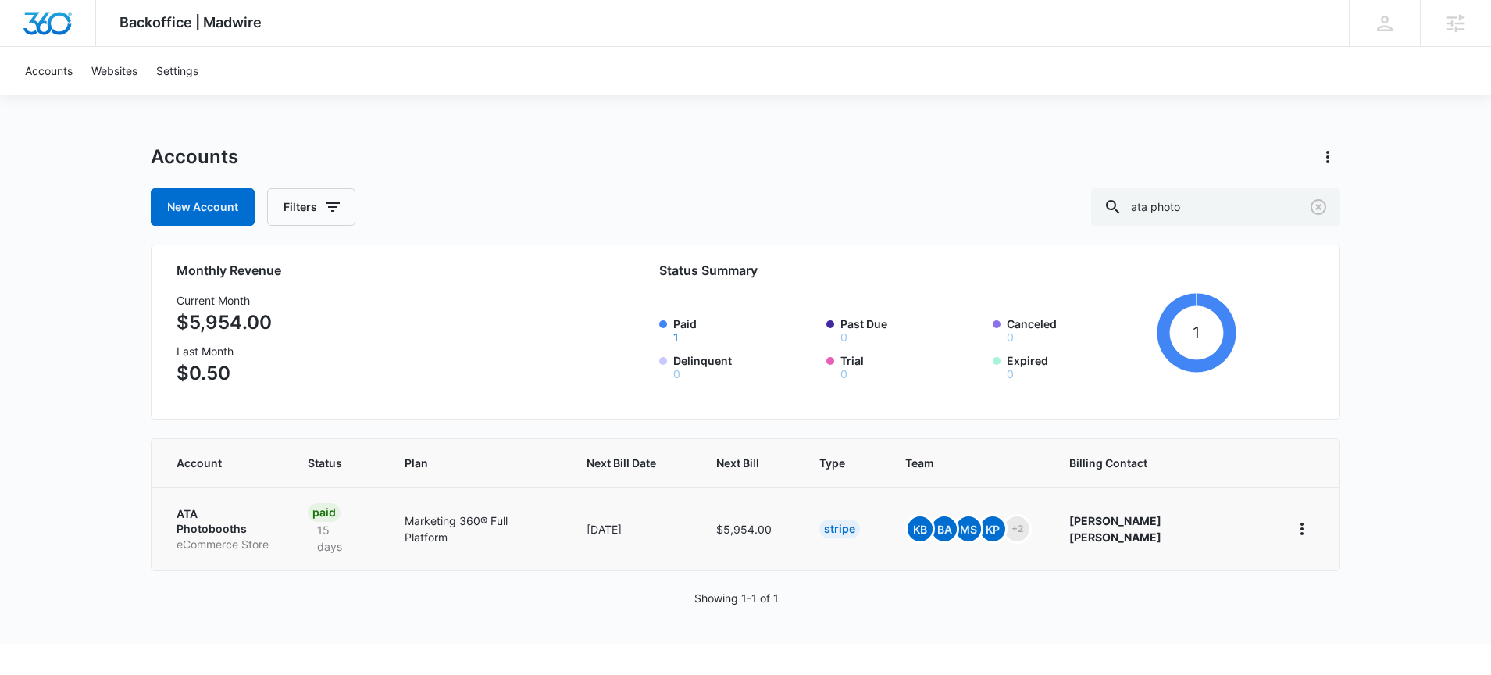
click at [223, 511] on p "ATA Photobooths" at bounding box center [224, 521] width 94 height 30
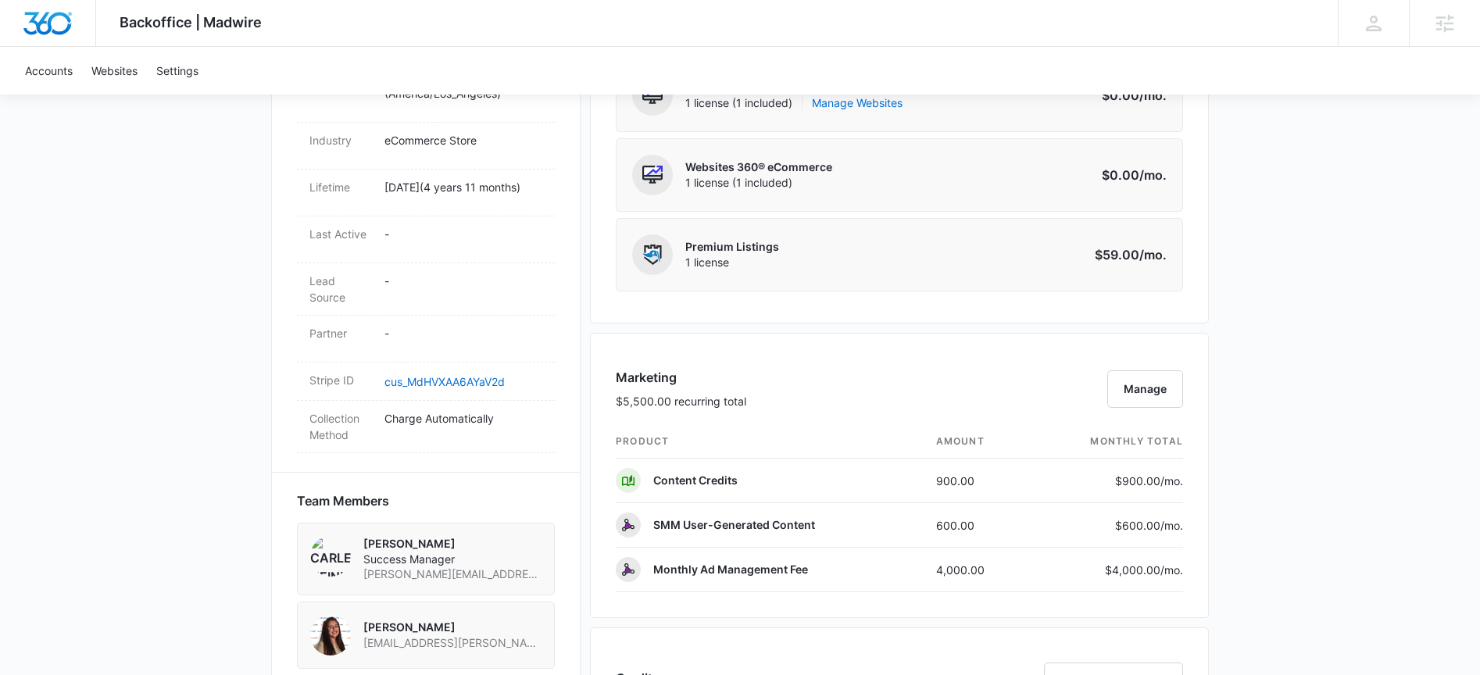
scroll to position [764, 0]
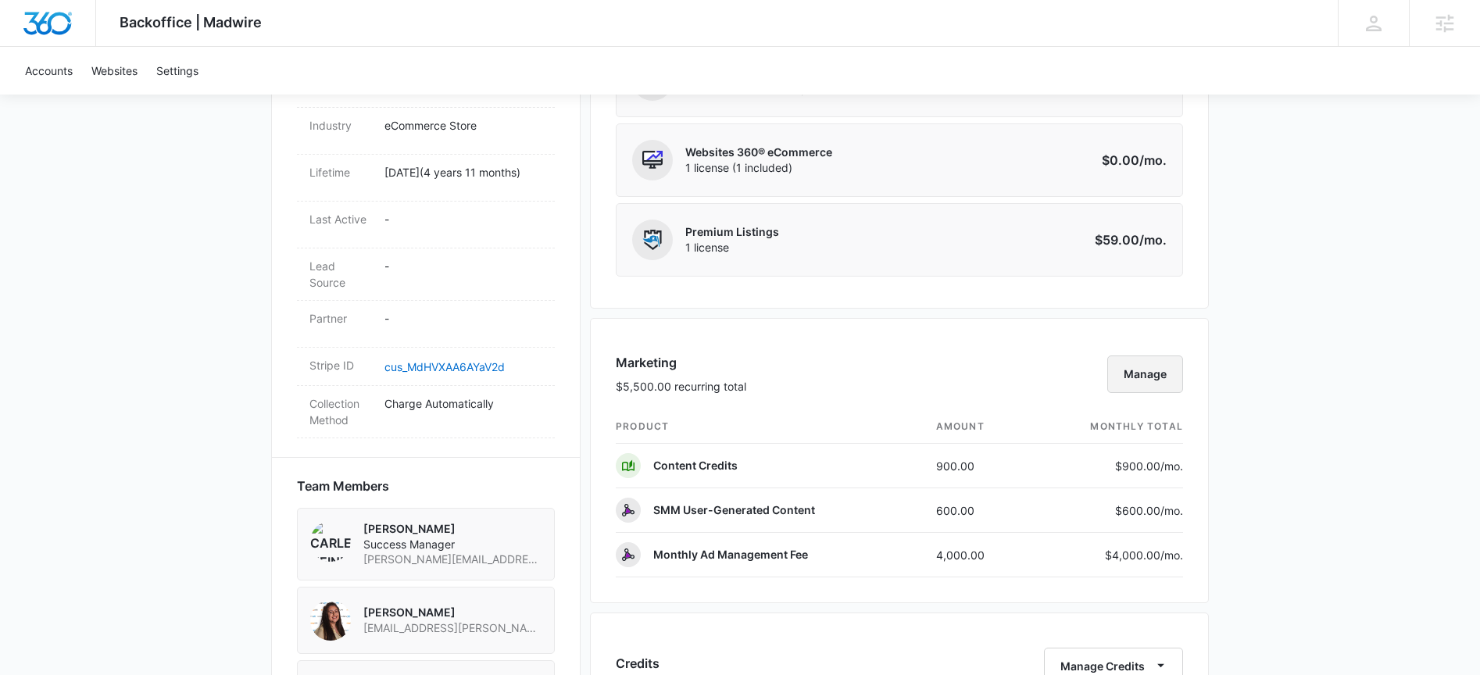
click at [1152, 378] on button "Manage" at bounding box center [1145, 373] width 76 height 37
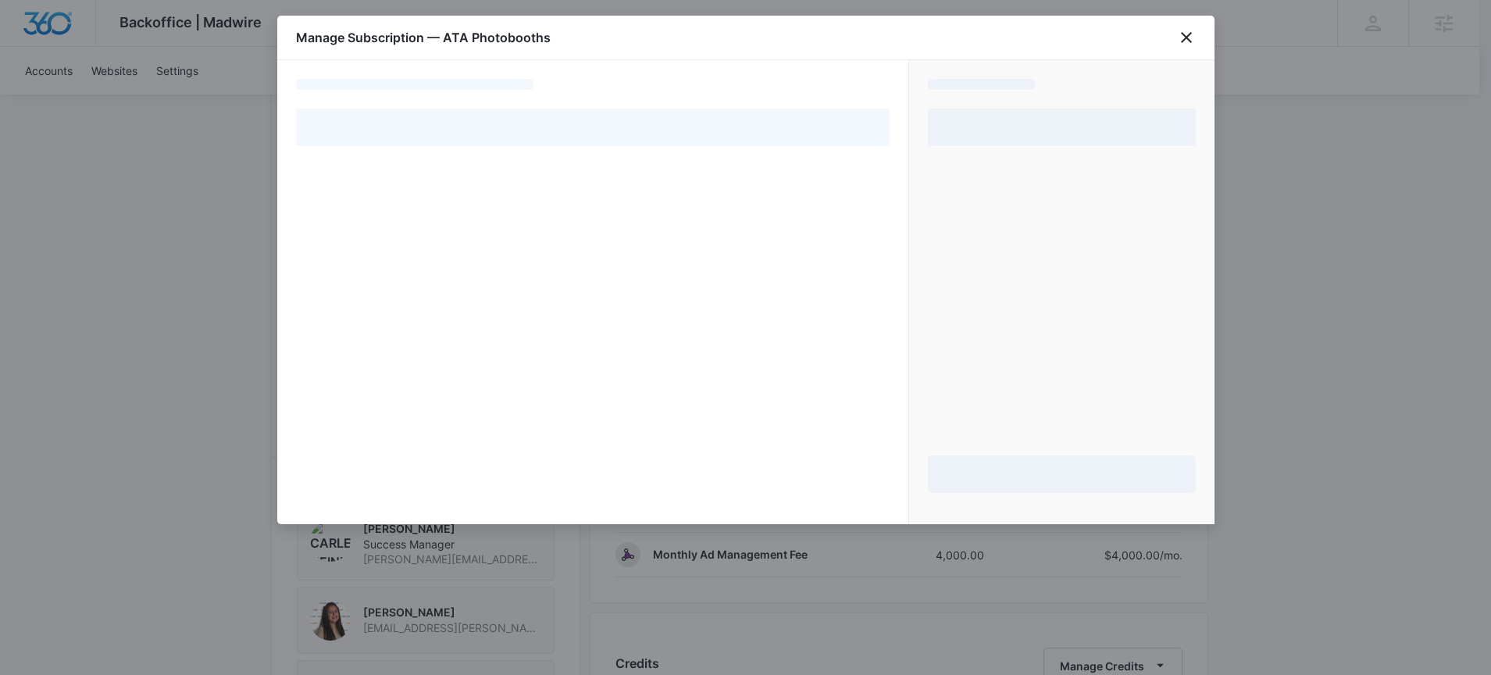
select select "pm_1NXcPlA4n8RTgNjUnP93CaZ6"
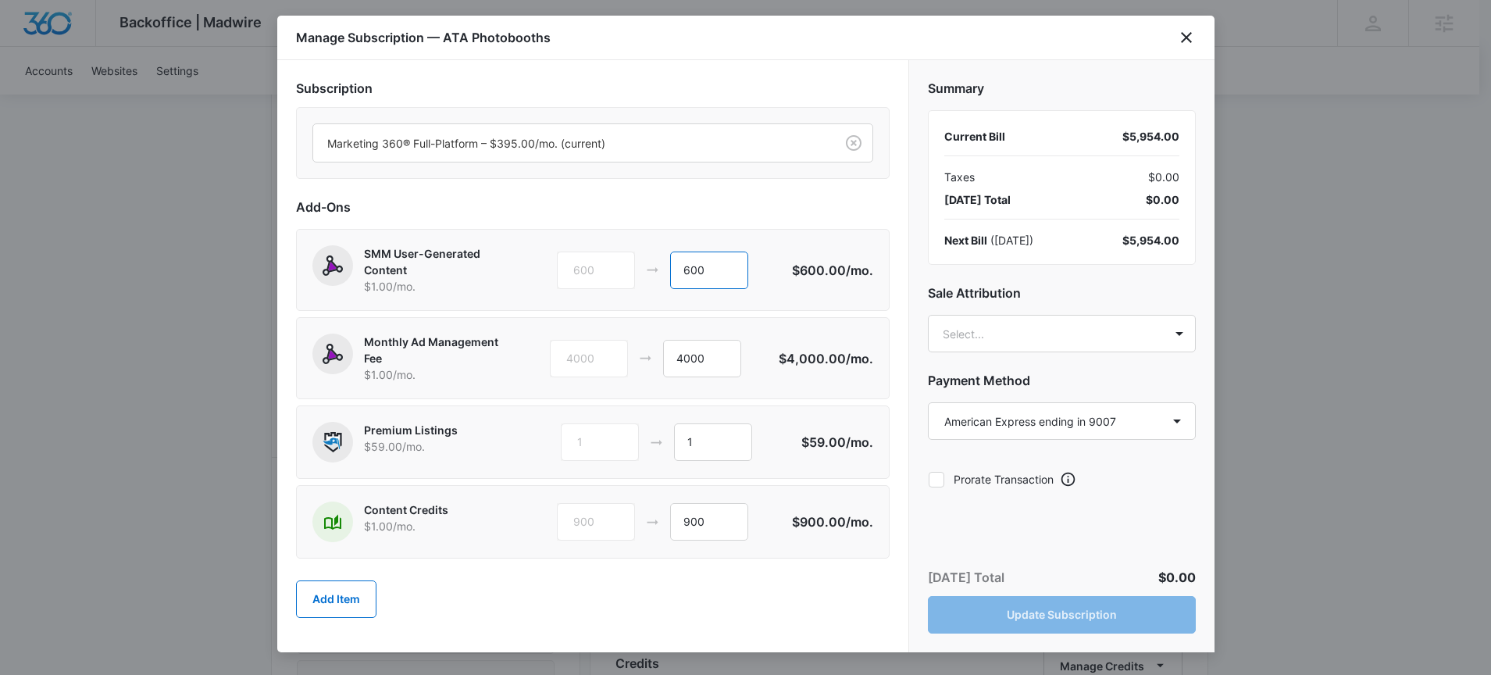
click at [704, 268] on input "600" at bounding box center [709, 270] width 78 height 37
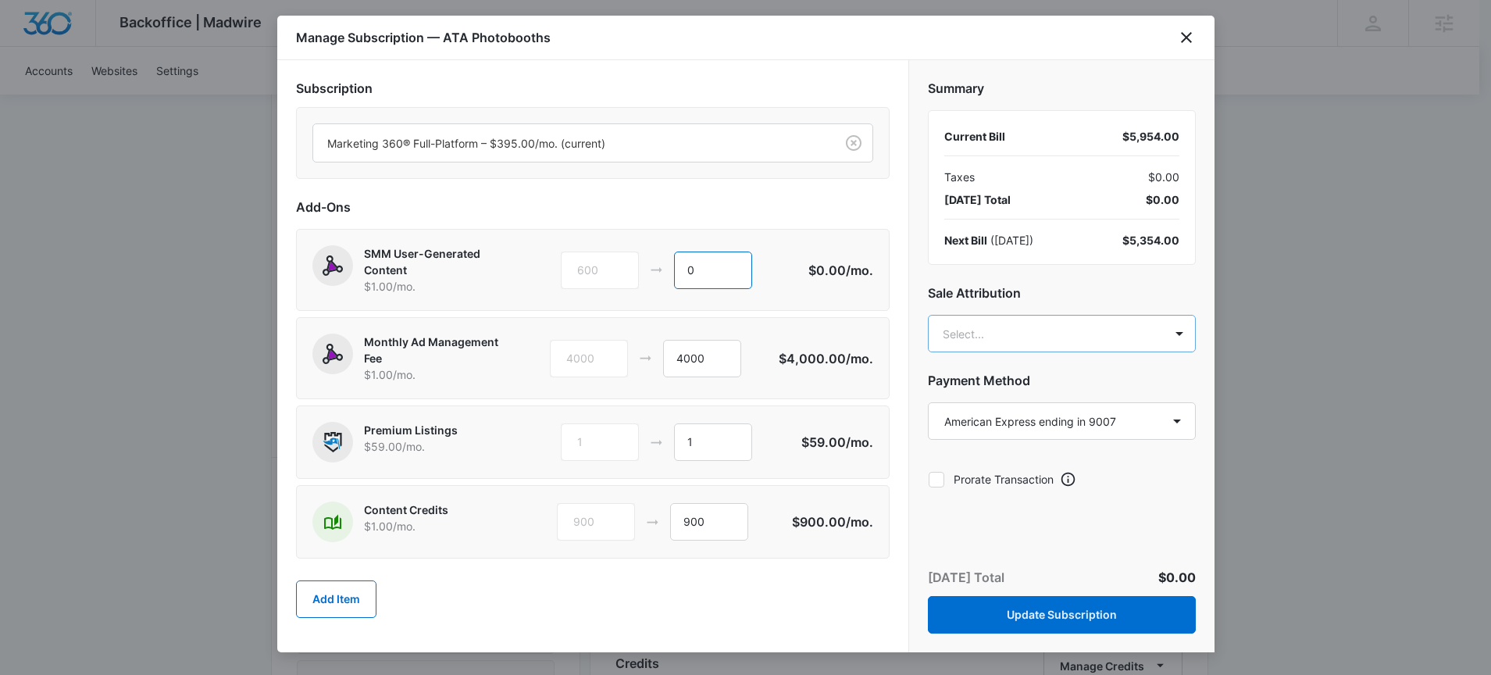
type input "0"
click at [1005, 338] on body "Backoffice | Madwire Apps Settings CH Carlee Heinmiller carlee.heinmiller@madwi…" at bounding box center [745, 420] width 1491 height 2369
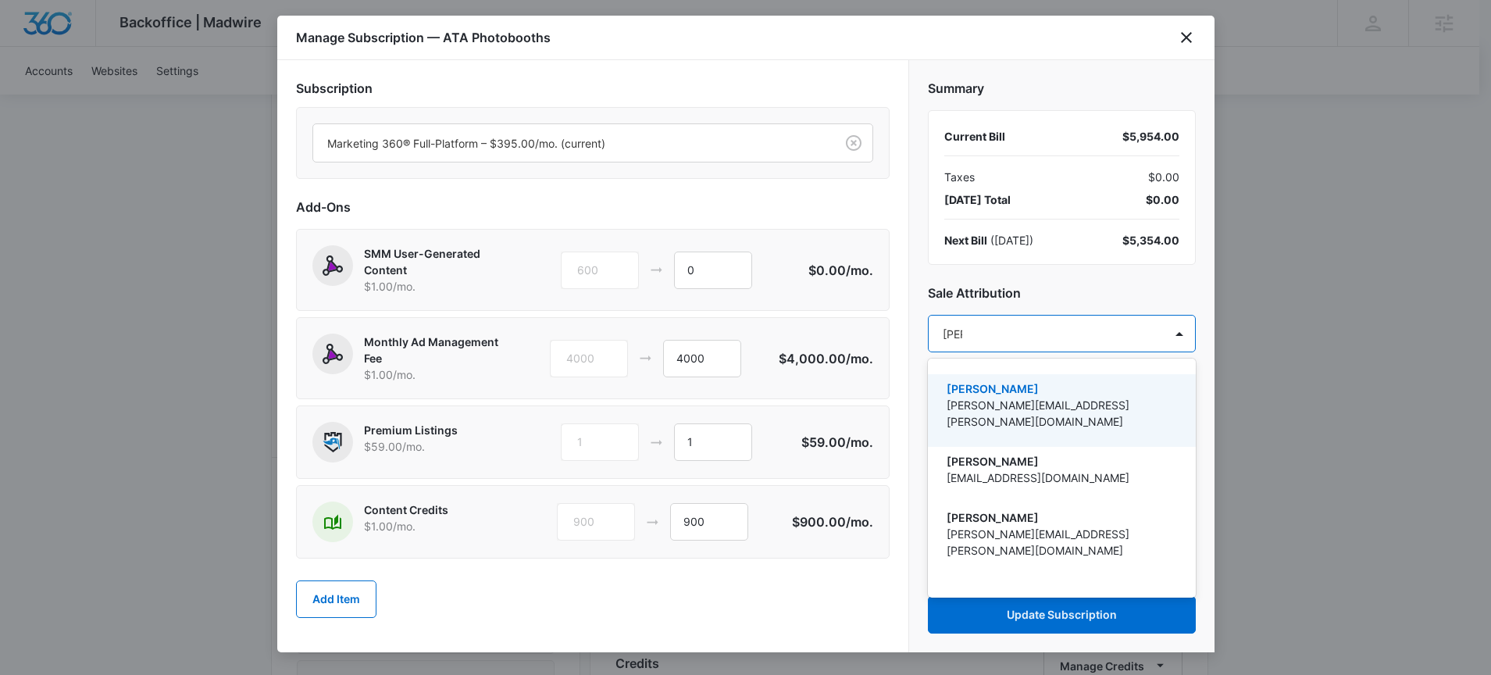
type input "carle"
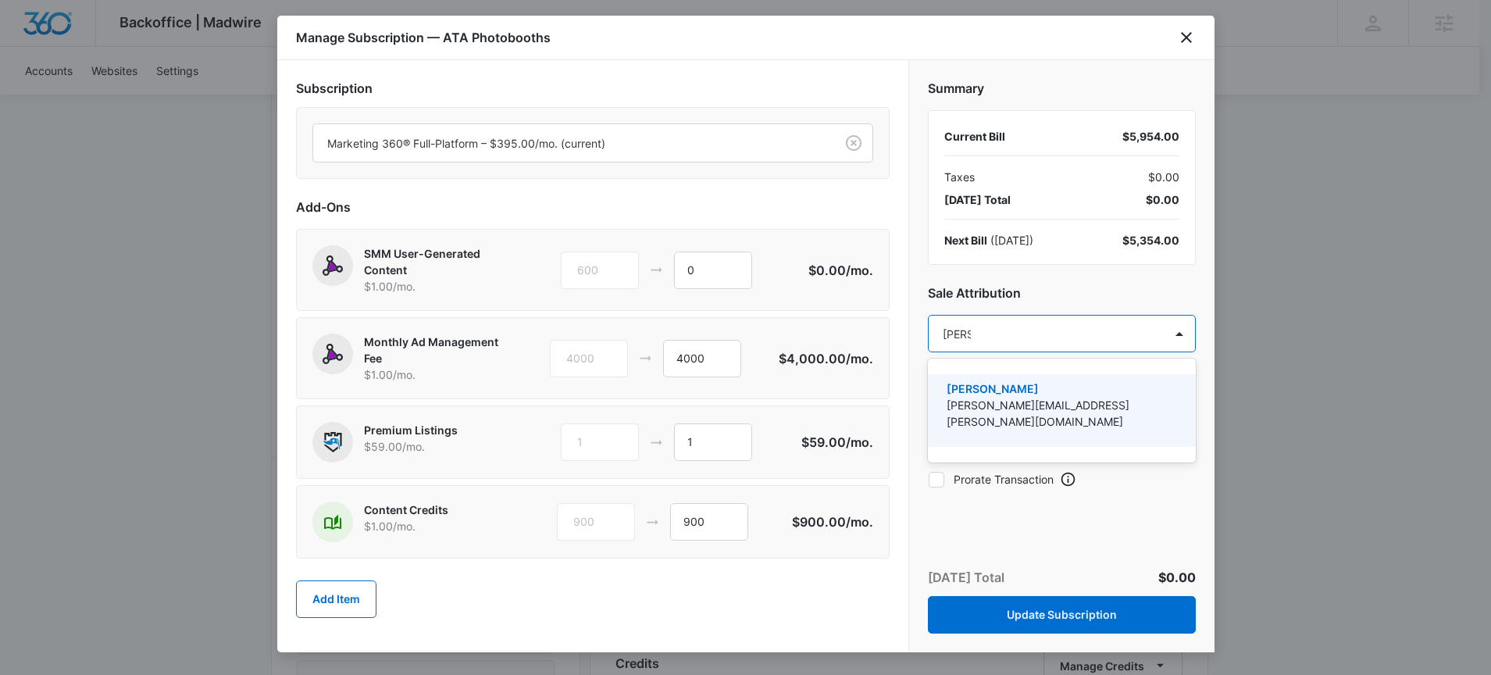
click at [1034, 403] on p "carlee.heinmiller@madwire.com" at bounding box center [1060, 413] width 227 height 33
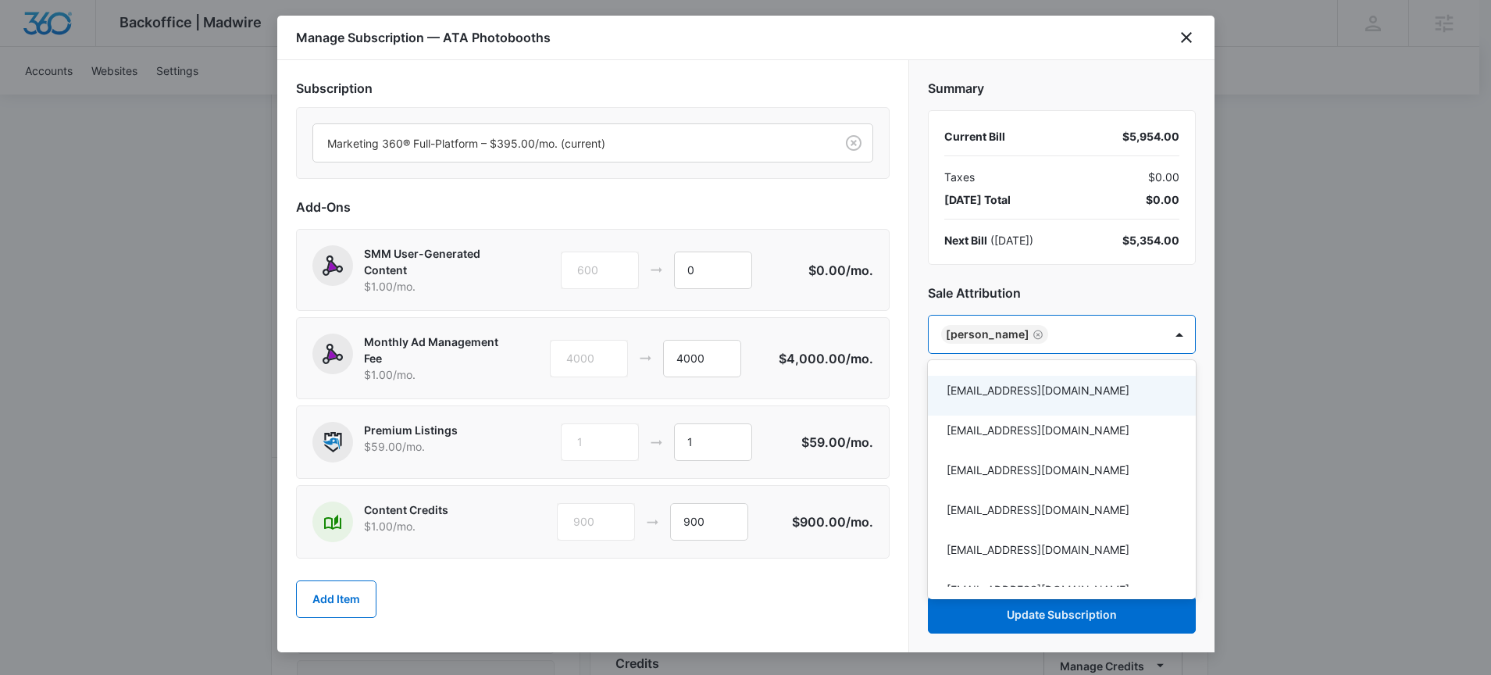
click at [916, 334] on div at bounding box center [745, 337] width 1491 height 675
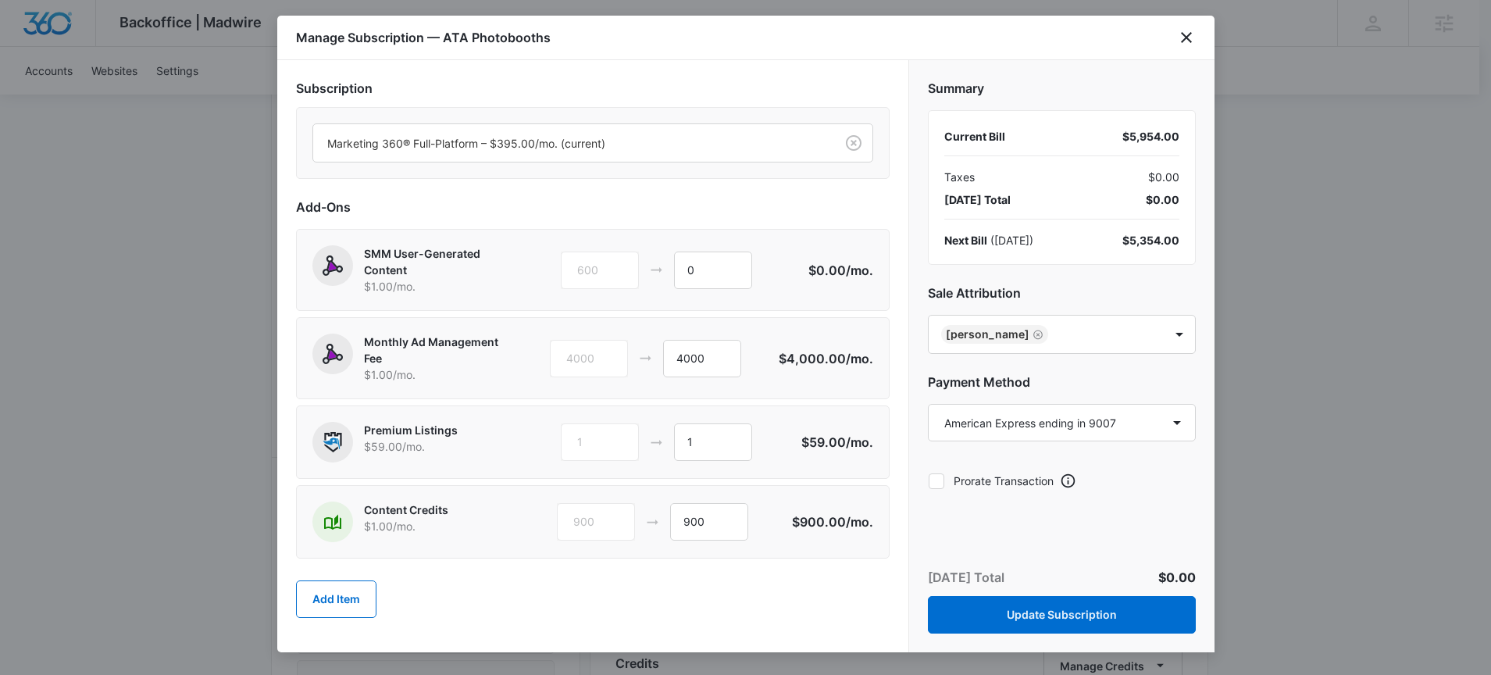
click at [917, 334] on div "Summary Current Bill $5,954.00 Taxes $0.00 Today’s Total $0.00 Next Bill ( Oct …" at bounding box center [1061, 287] width 305 height 455
click at [1066, 620] on button "Update Subscription" at bounding box center [1062, 614] width 268 height 37
